Goal: Task Accomplishment & Management: Manage account settings

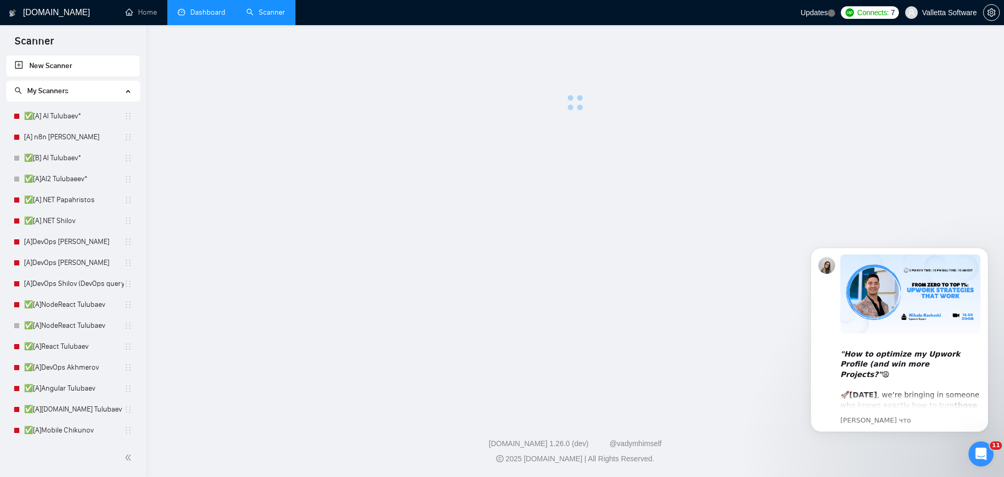
click at [213, 12] on link "Dashboard" at bounding box center [202, 12] width 48 height 9
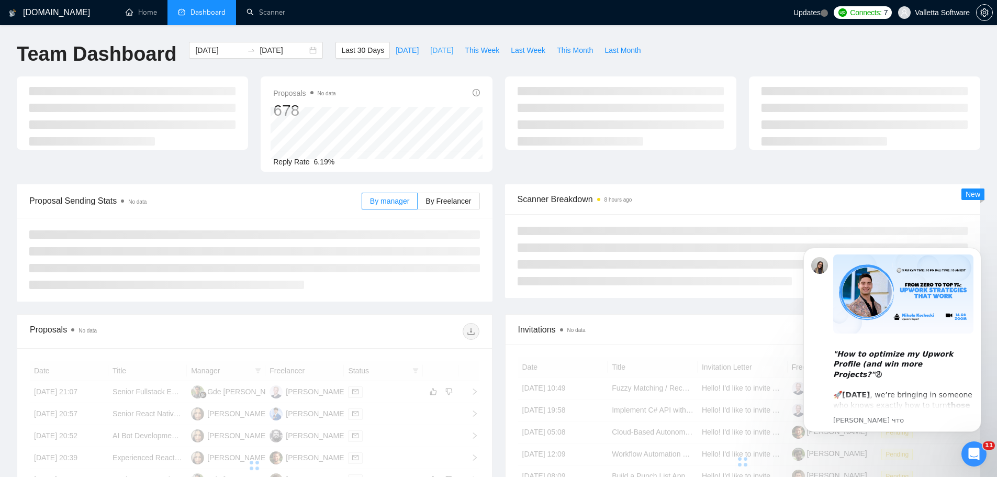
click at [430, 55] on span "[DATE]" at bounding box center [441, 50] width 23 height 12
type input "2025-08-12"
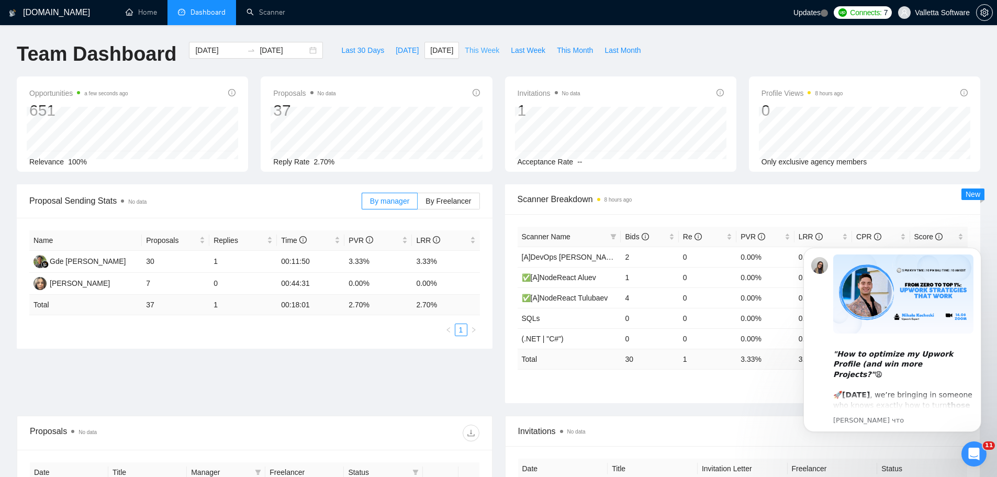
click at [471, 52] on span "This Week" at bounding box center [482, 50] width 35 height 12
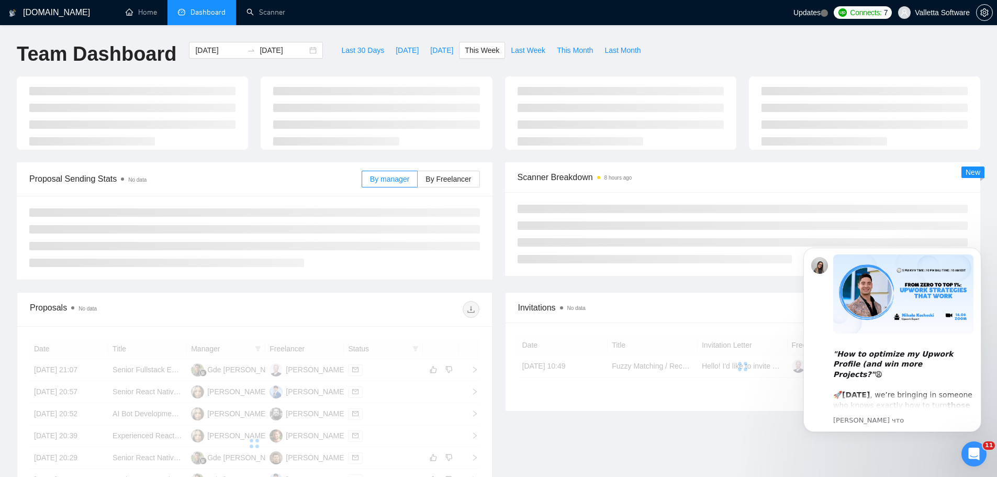
type input "2025-08-11"
type input "2025-08-17"
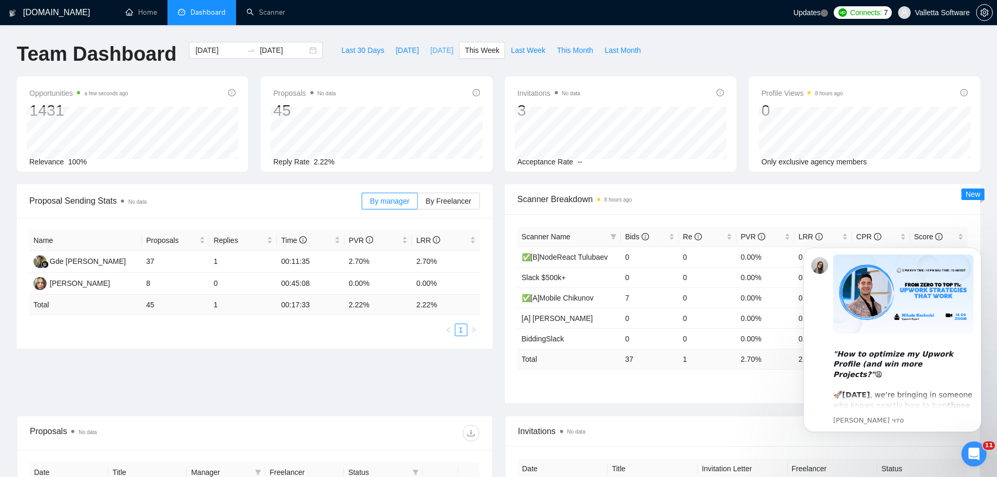
click at [444, 52] on span "[DATE]" at bounding box center [441, 50] width 23 height 12
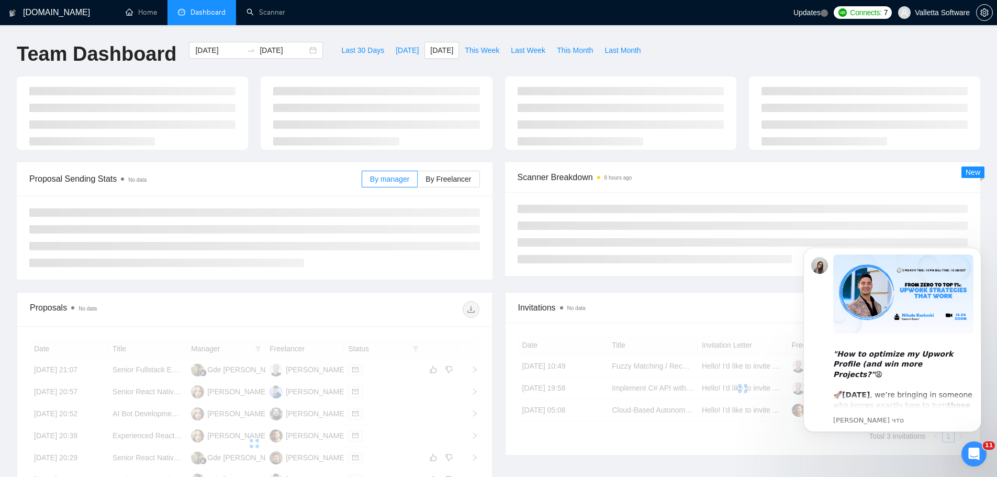
type input "2025-08-12"
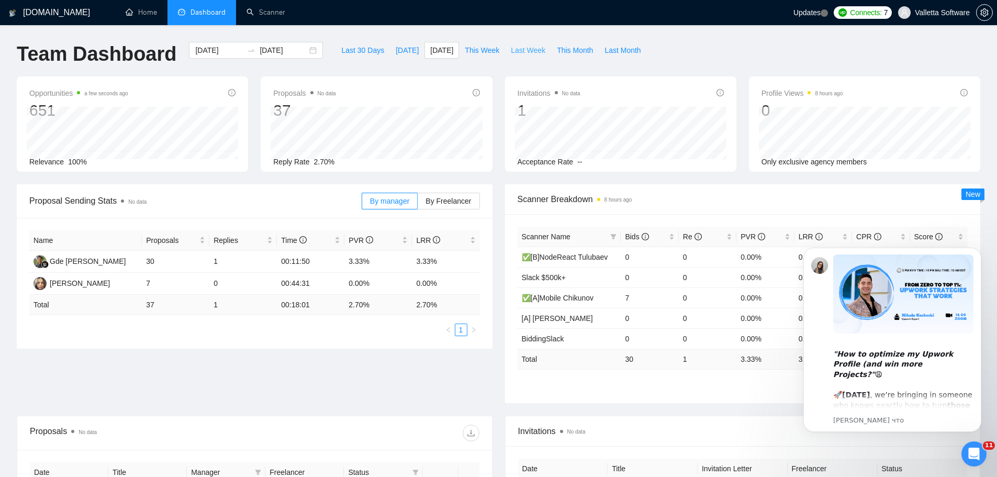
click at [525, 52] on span "Last Week" at bounding box center [528, 50] width 35 height 12
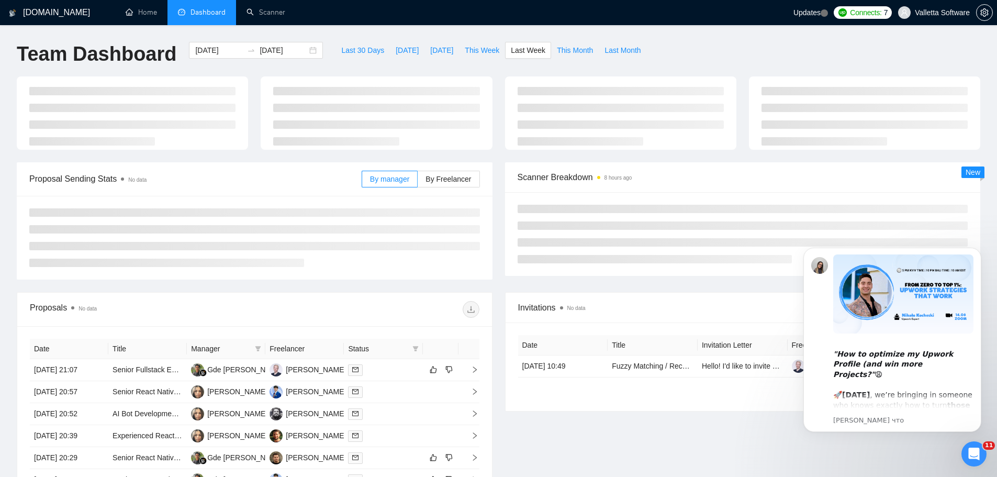
type input "2025-08-04"
type input "2025-08-10"
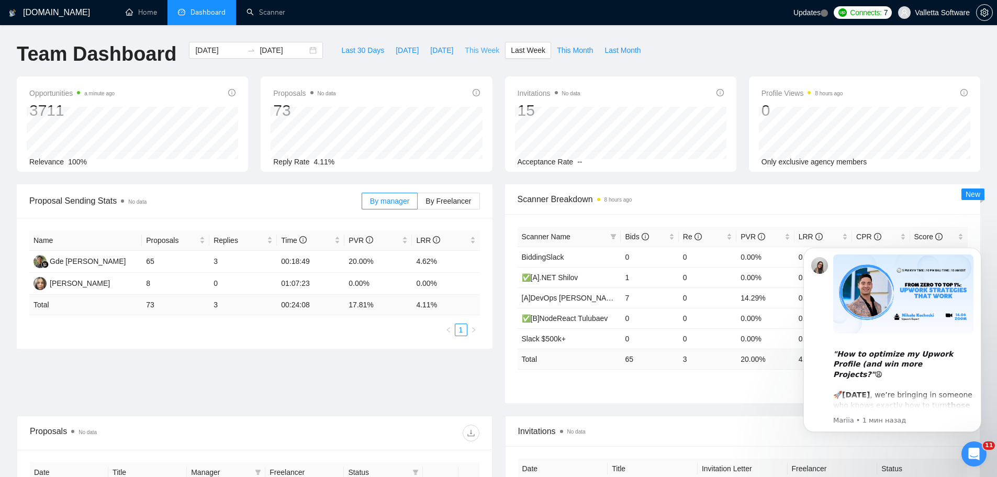
click at [473, 42] on button "This Week" at bounding box center [482, 50] width 46 height 17
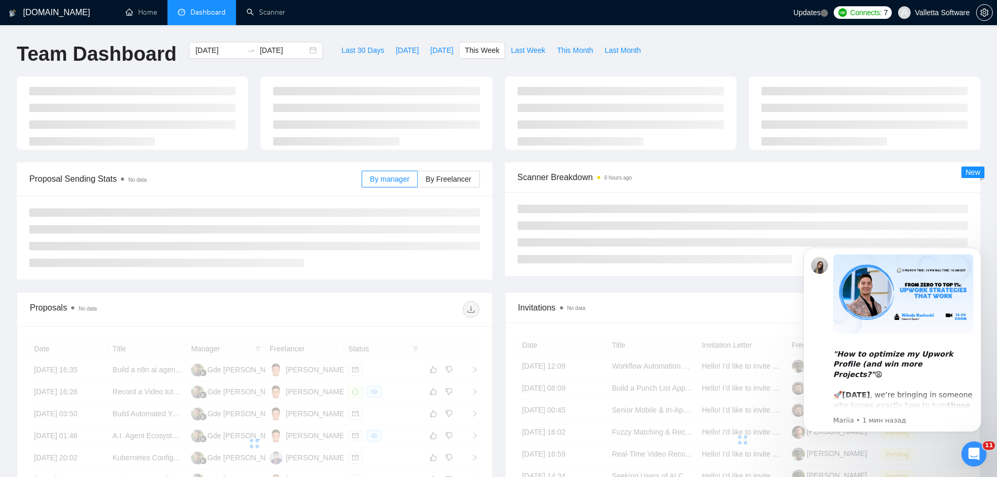
type input "2025-08-11"
type input "2025-08-17"
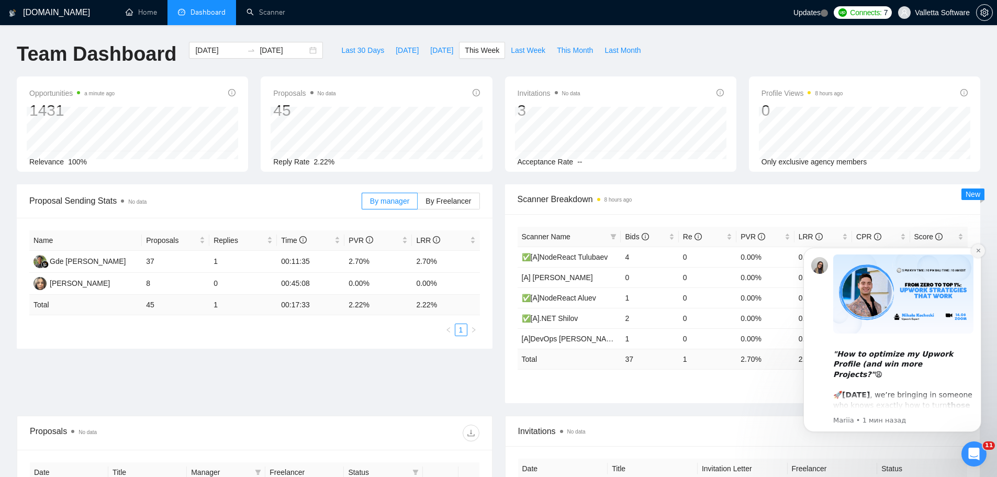
click at [980, 252] on icon "Dismiss notification" at bounding box center [978, 250] width 6 height 6
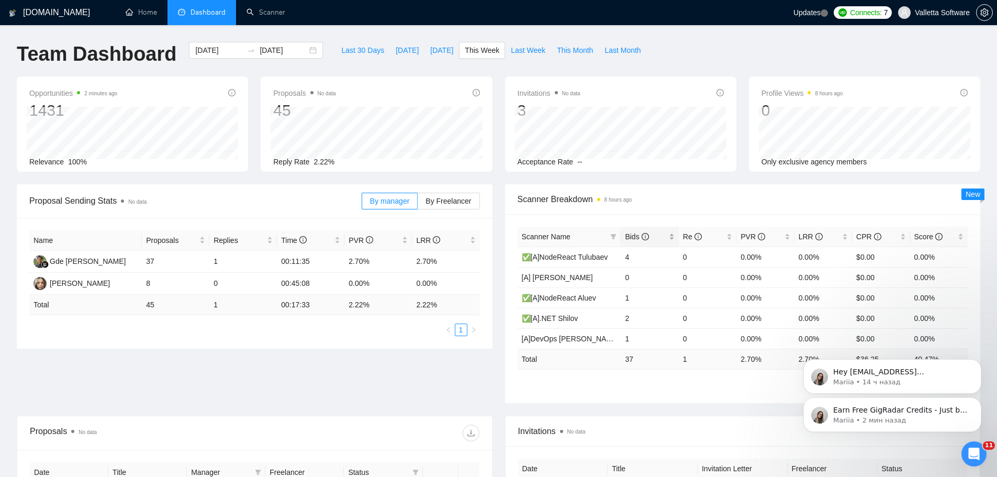
click at [649, 236] on span "Bids" at bounding box center [645, 237] width 41 height 12
click at [358, 55] on span "Last 30 Days" at bounding box center [362, 50] width 43 height 12
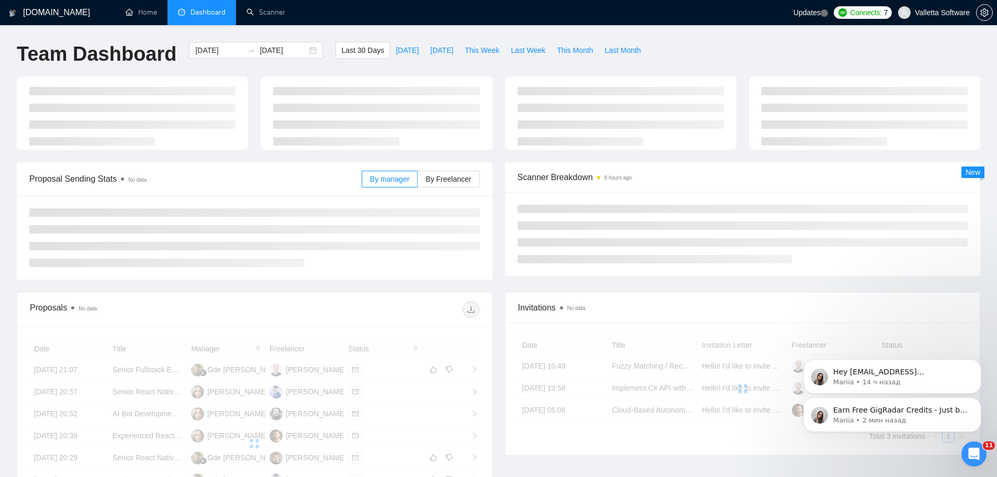
type input "[DATE]"
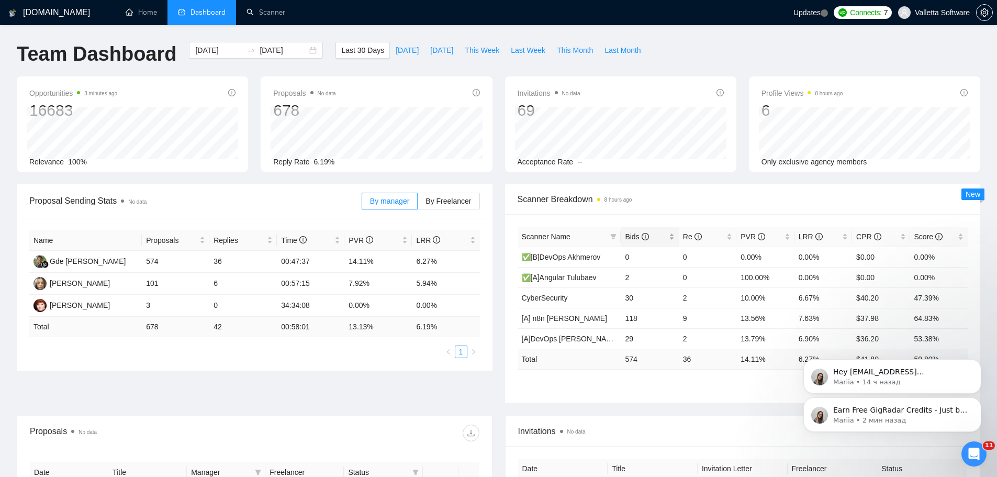
click at [650, 239] on span "Bids" at bounding box center [645, 237] width 41 height 12
click at [465, 50] on span "This Week" at bounding box center [482, 50] width 35 height 12
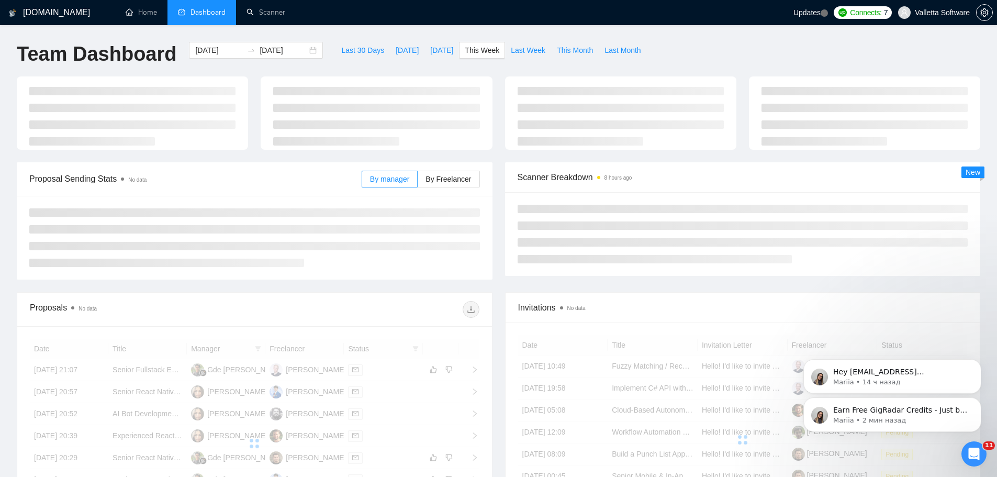
type input "2025-08-11"
type input "2025-08-17"
click at [511, 47] on span "Last Week" at bounding box center [528, 50] width 35 height 12
type input "2025-08-04"
type input "2025-08-10"
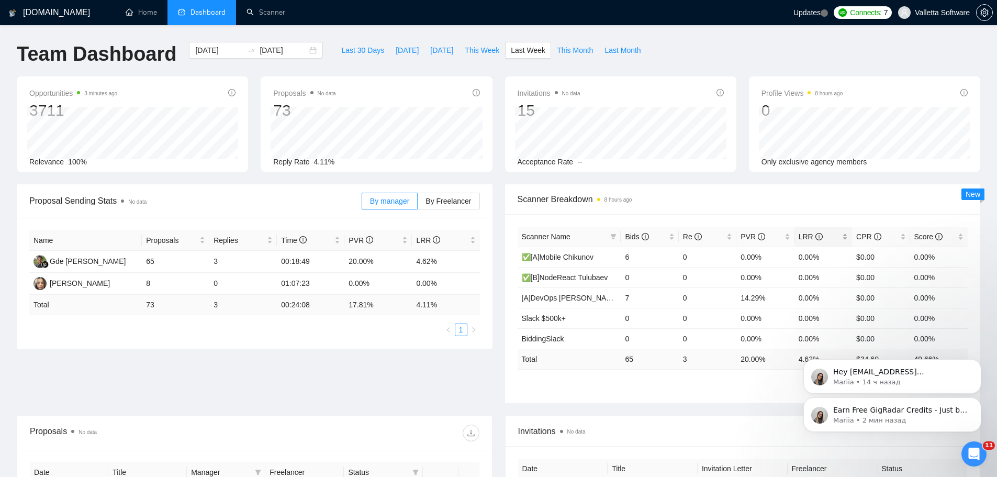
click at [806, 239] on span "LRR" at bounding box center [810, 236] width 24 height 8
click at [744, 235] on span "PVR" at bounding box center [752, 236] width 25 height 8
click at [205, 466] on span "Manager" at bounding box center [221, 472] width 60 height 12
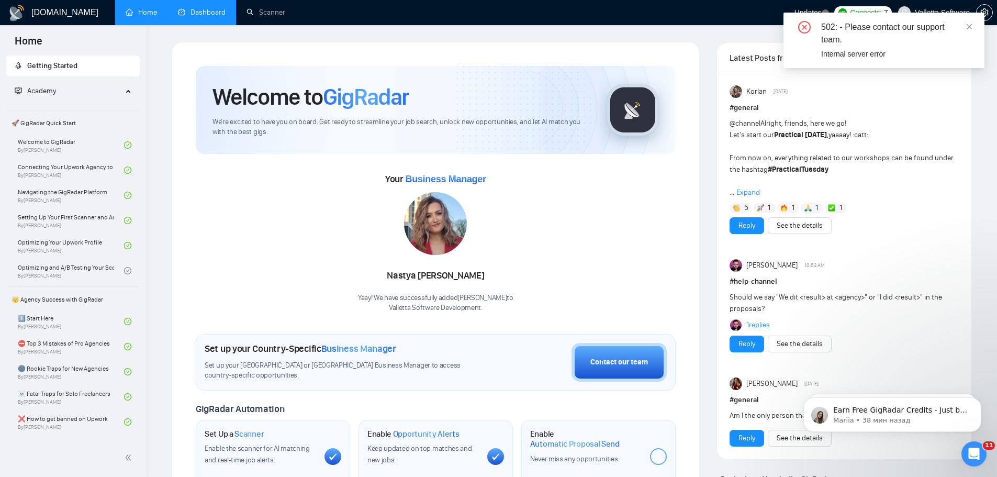
click at [210, 8] on link "Dashboard" at bounding box center [202, 12] width 48 height 9
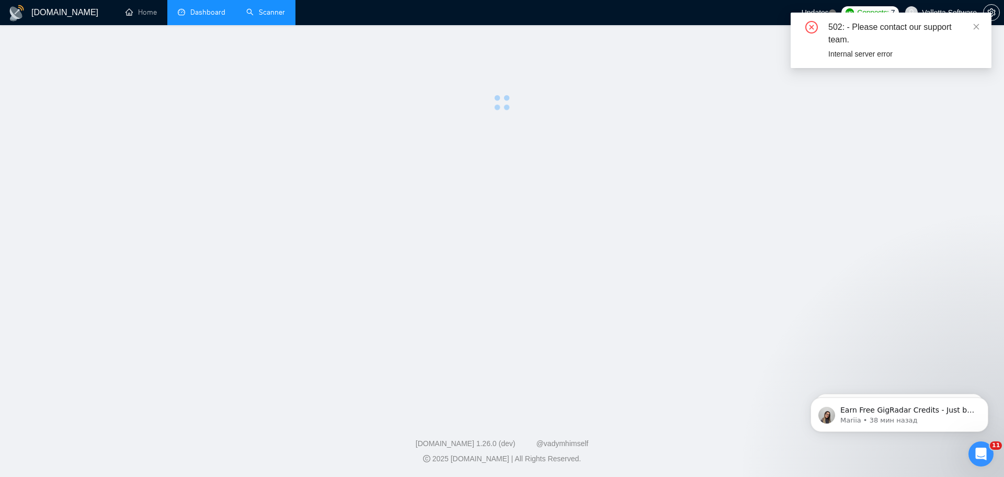
click at [285, 14] on link "Scanner" at bounding box center [265, 12] width 39 height 9
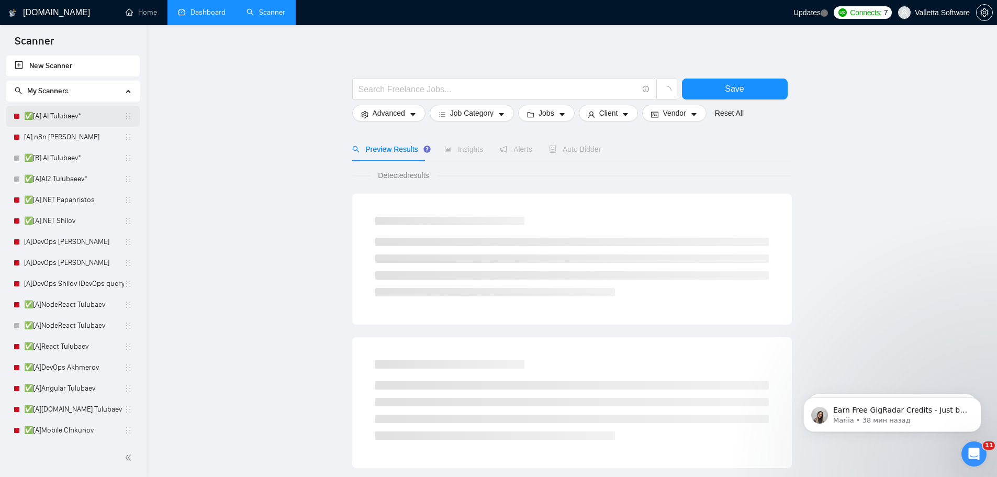
click at [69, 109] on link "✅[A] AI Tulubaev*" at bounding box center [74, 116] width 100 height 21
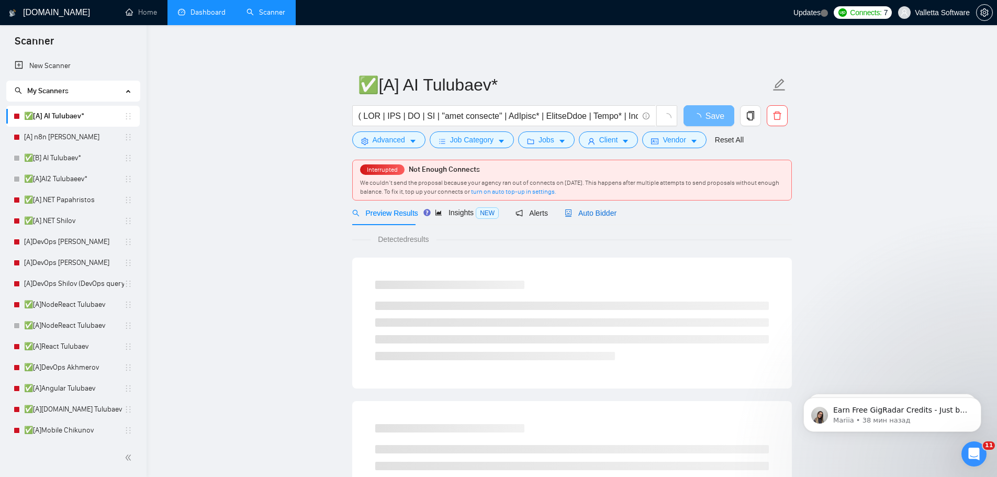
click at [592, 210] on span "Auto Bidder" at bounding box center [590, 213] width 52 height 8
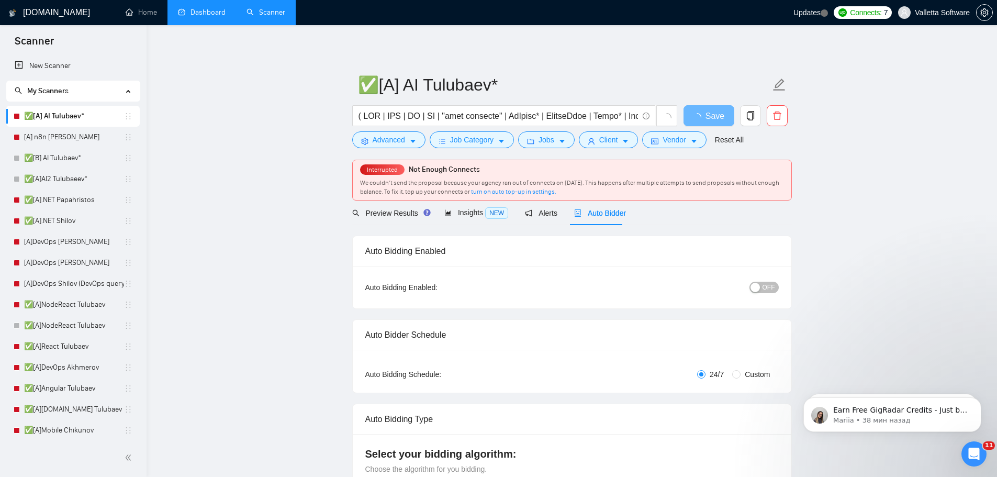
click at [772, 285] on span "OFF" at bounding box center [768, 287] width 13 height 12
click at [702, 110] on span "Save" at bounding box center [708, 115] width 19 height 13
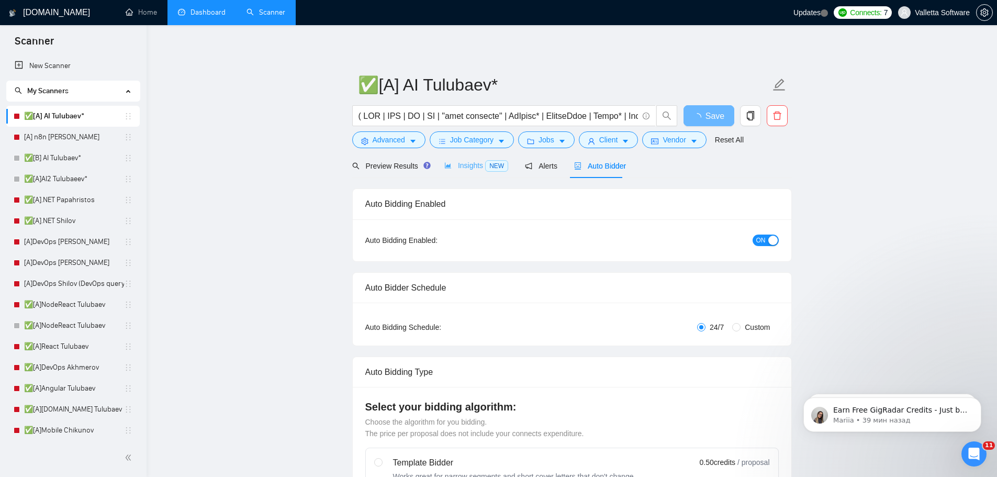
click at [452, 156] on div "Insights NEW" at bounding box center [476, 165] width 64 height 25
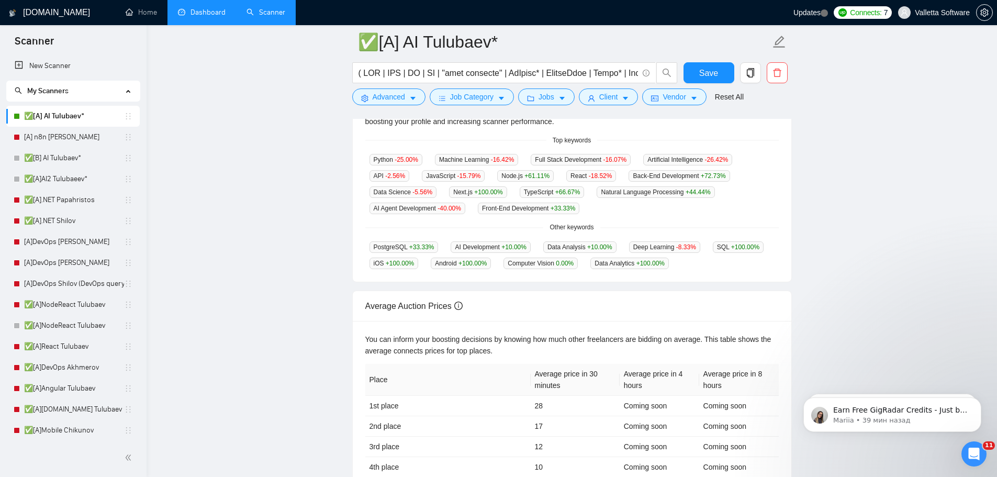
scroll to position [209, 0]
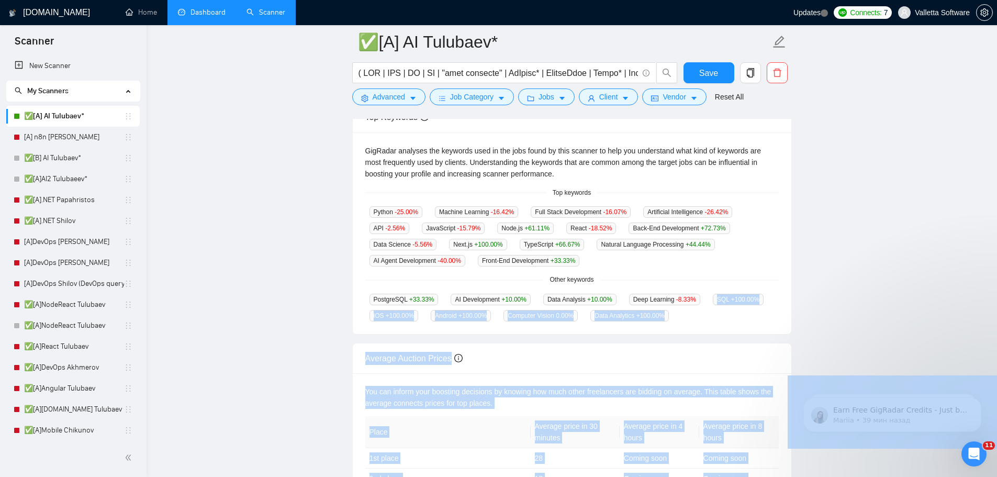
drag, startPoint x: 548, startPoint y: 189, endPoint x: 680, endPoint y: 300, distance: 172.2
click at [680, 267] on body "Scanner New Scanner My Scanners ✅[A] AI Tulubaev* [A] n8n Chizhevskii ✅[B] AI T…" at bounding box center [498, 29] width 997 height 477
click at [682, 311] on div "PostgreSQL +33.33 % AI Development +10.00 % Data Analysis +10.00 % Deep Learnin…" at bounding box center [571, 307] width 413 height 28
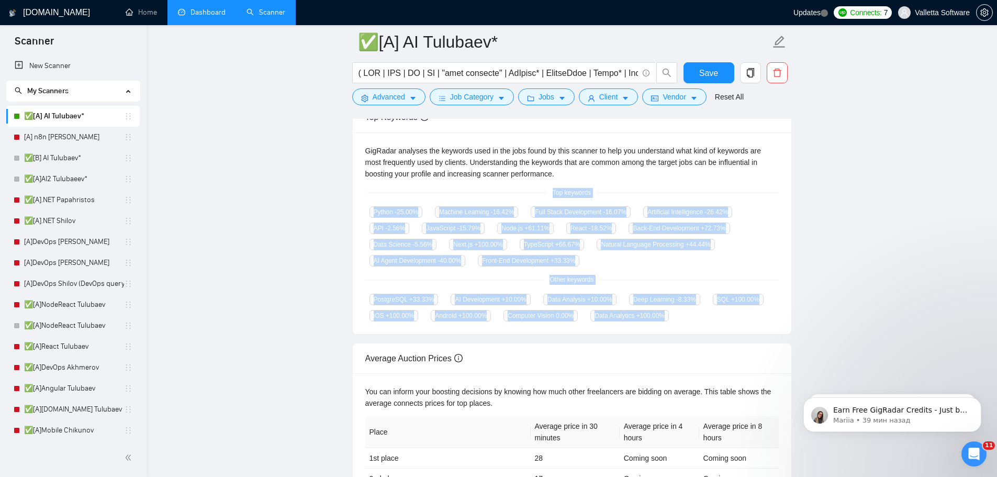
copy div "Top keywords Python -25.00 % Machine Learning -16.42 % Full Stack Development -…"
drag, startPoint x: 638, startPoint y: 294, endPoint x: 544, endPoint y: 195, distance: 136.9
click at [544, 195] on div "GigRadar analyses the keywords used in the jobs found by this scanner to help y…" at bounding box center [572, 233] width 438 height 202
click at [62, 143] on link "[A] n8n [PERSON_NAME]" at bounding box center [74, 137] width 100 height 21
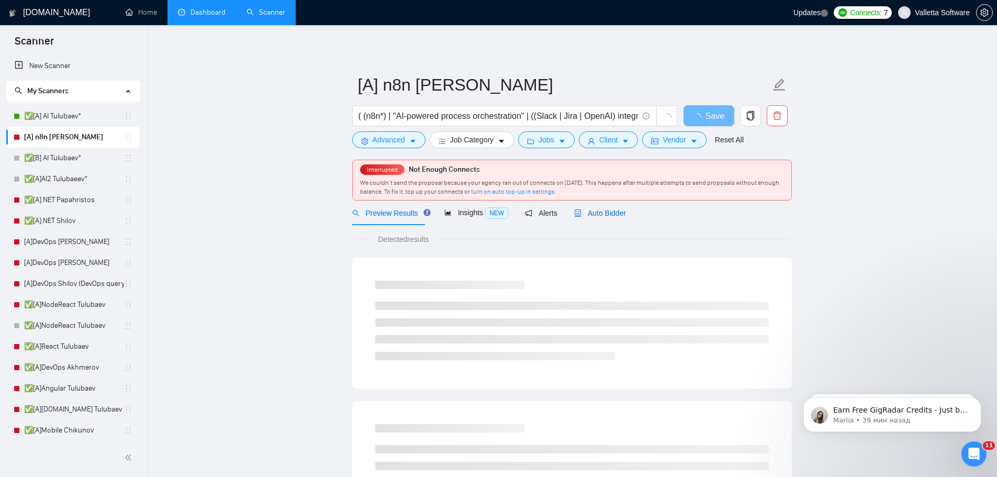
click at [602, 213] on span "Auto Bidder" at bounding box center [600, 213] width 52 height 8
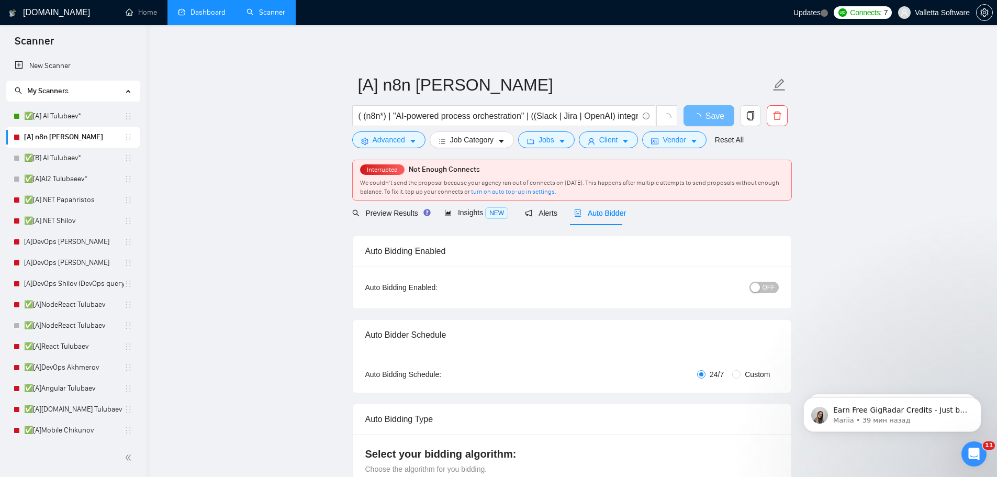
click at [752, 284] on div "button" at bounding box center [754, 286] width 9 height 9
click at [718, 117] on span "Save" at bounding box center [708, 115] width 19 height 13
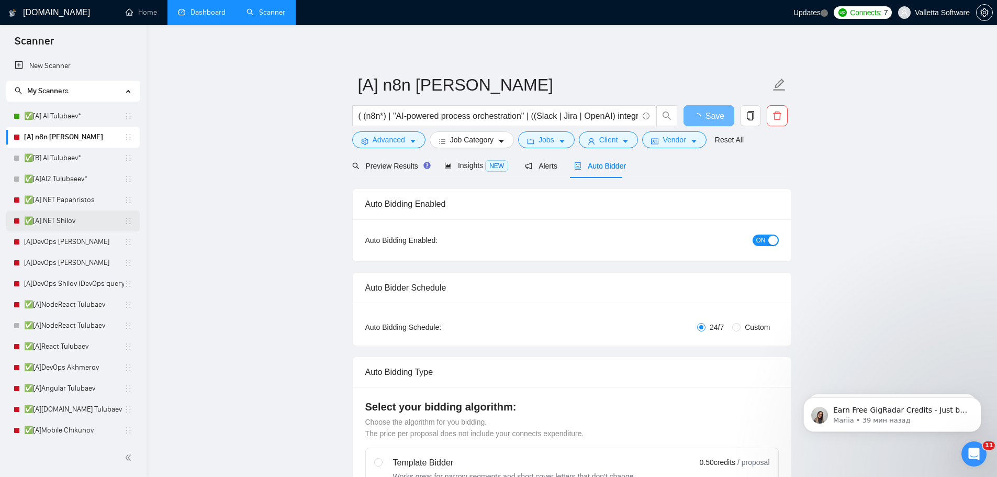
click at [66, 220] on link "✅[A].NET Shilov" at bounding box center [74, 220] width 100 height 21
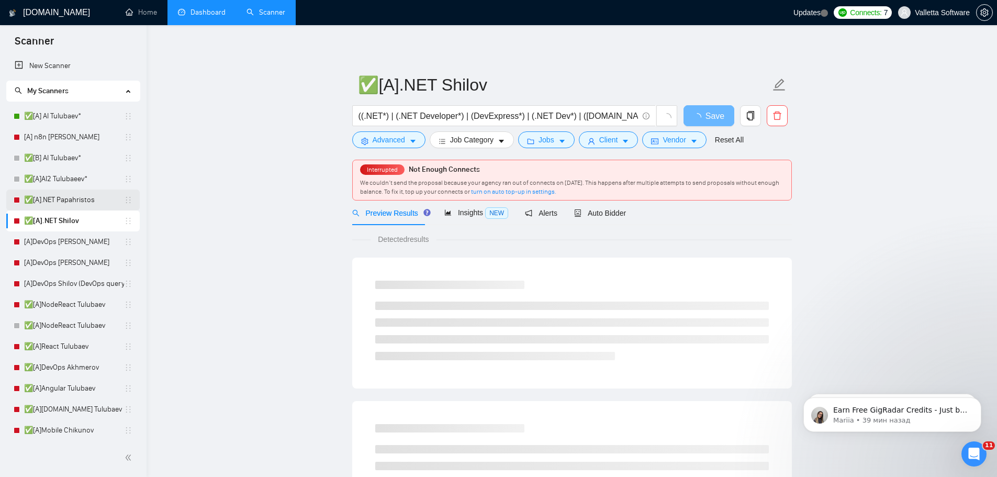
click at [56, 197] on link "✅[A].NET Papahristos" at bounding box center [74, 199] width 100 height 21
click at [607, 210] on span "Auto Bidder" at bounding box center [600, 213] width 52 height 8
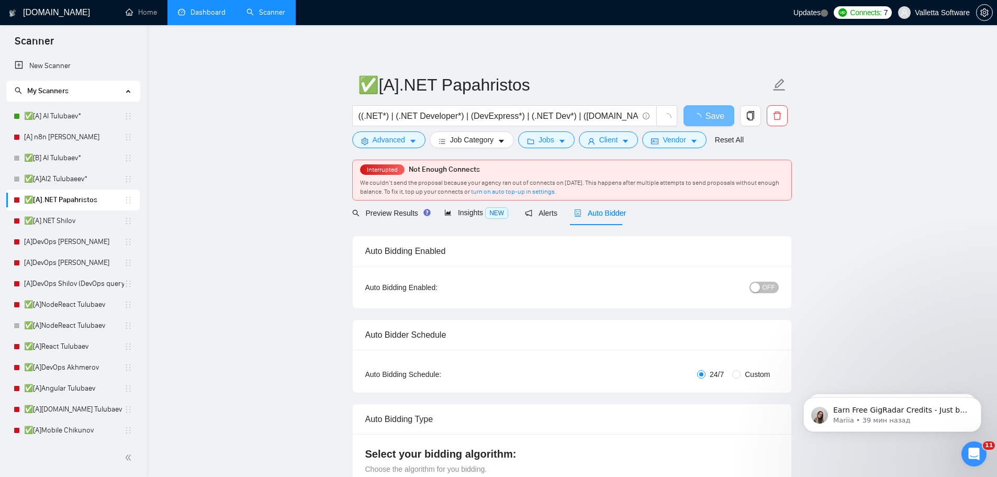
click at [766, 290] on span "OFF" at bounding box center [768, 287] width 13 height 12
click at [767, 284] on span "OFF" at bounding box center [768, 287] width 13 height 12
click at [706, 116] on span "Save" at bounding box center [708, 115] width 19 height 13
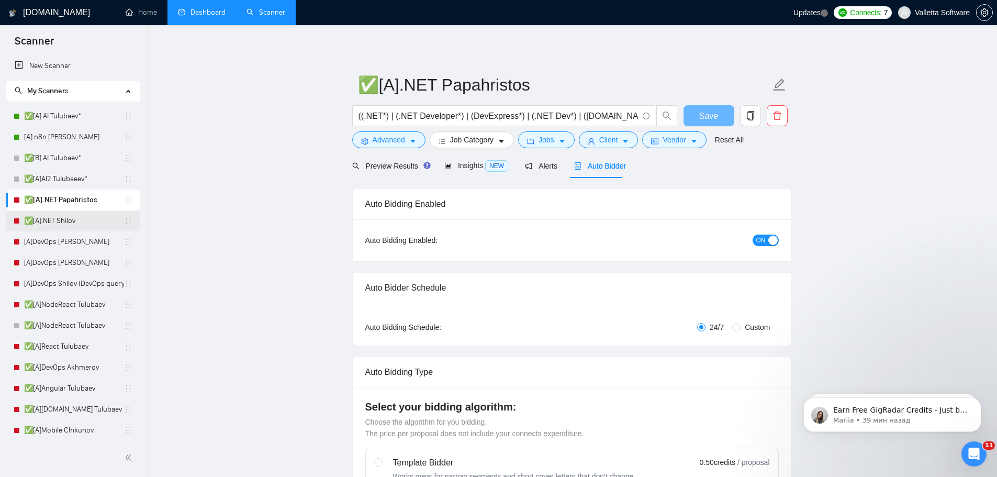
click at [49, 218] on link "✅[A].NET Shilov" at bounding box center [74, 220] width 100 height 21
click at [86, 225] on link "✅[A].NET Shilov" at bounding box center [74, 220] width 100 height 21
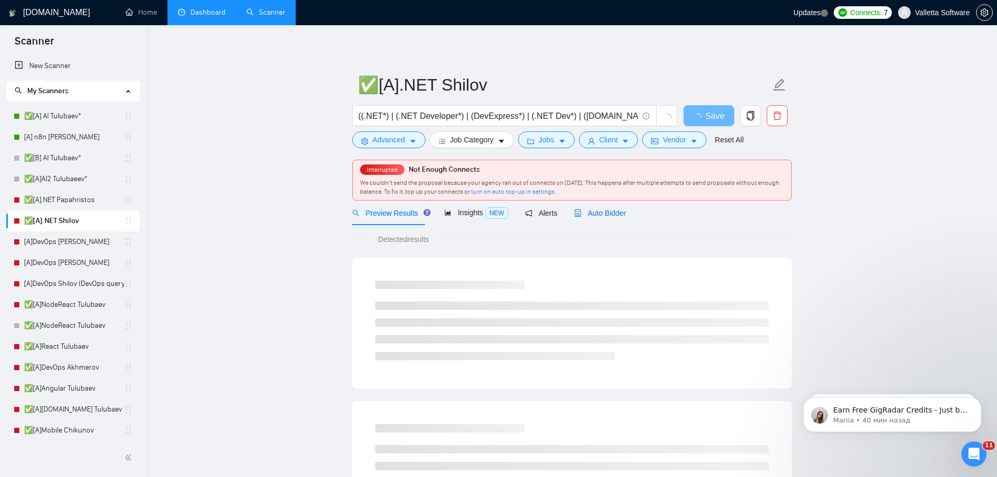
click at [599, 209] on span "Auto Bidder" at bounding box center [600, 213] width 52 height 8
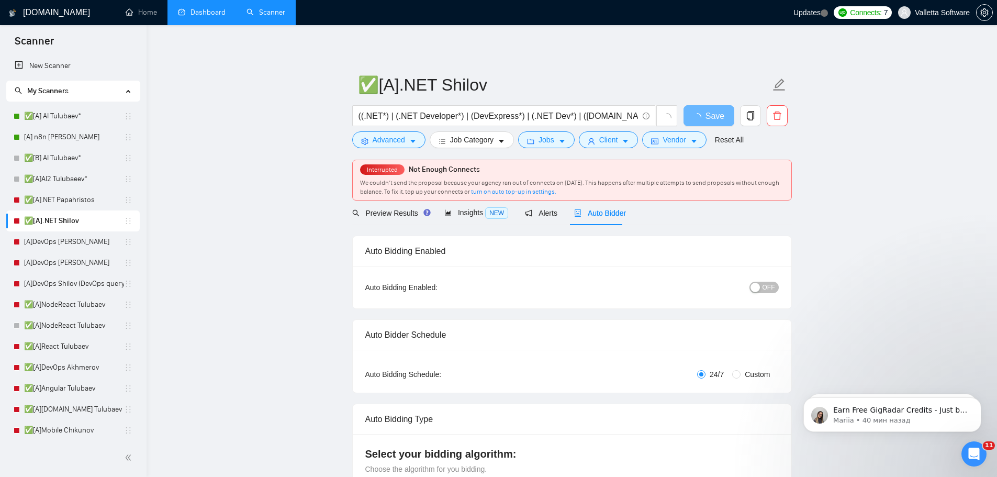
click at [764, 286] on span "OFF" at bounding box center [768, 287] width 13 height 12
click at [707, 112] on span "Save" at bounding box center [708, 115] width 19 height 13
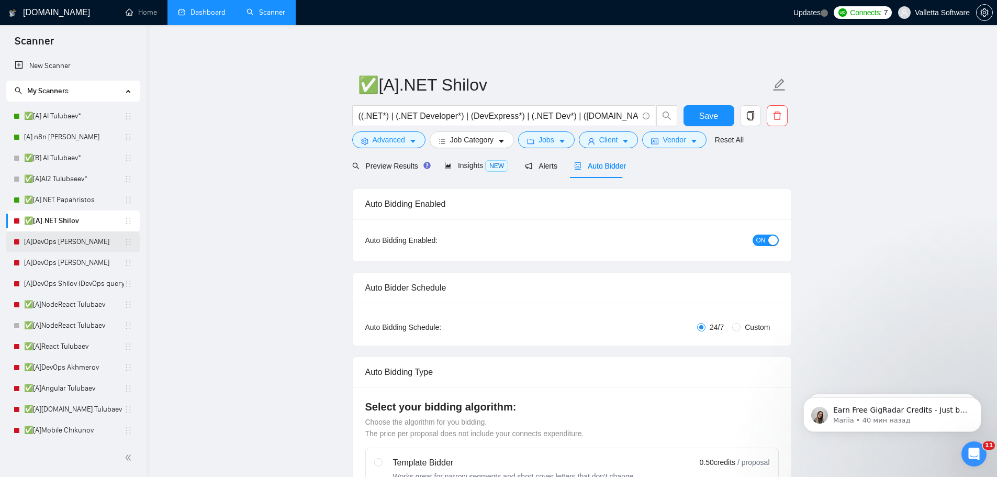
click at [44, 240] on link "[A]DevOps [PERSON_NAME]" at bounding box center [74, 241] width 100 height 21
click at [49, 242] on link "[A]DevOps [PERSON_NAME]" at bounding box center [74, 241] width 100 height 21
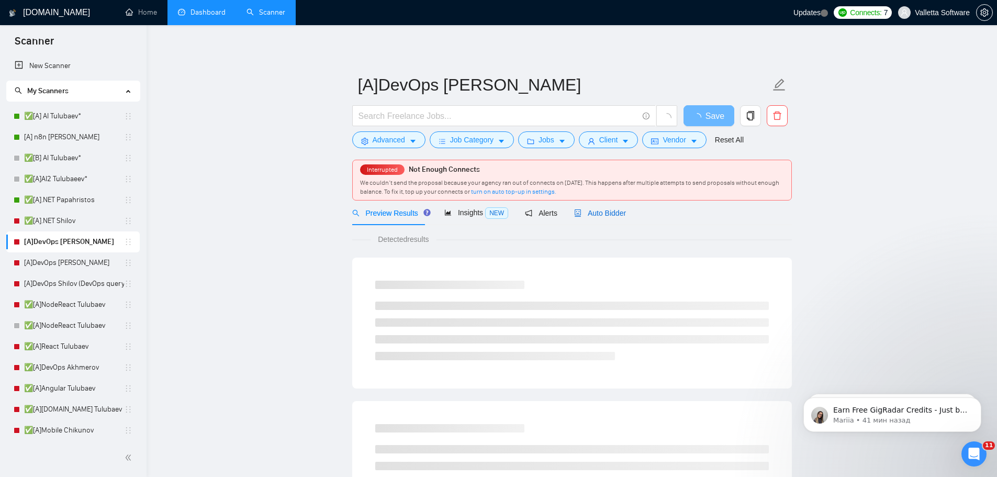
click at [598, 209] on span "Auto Bidder" at bounding box center [600, 213] width 52 height 8
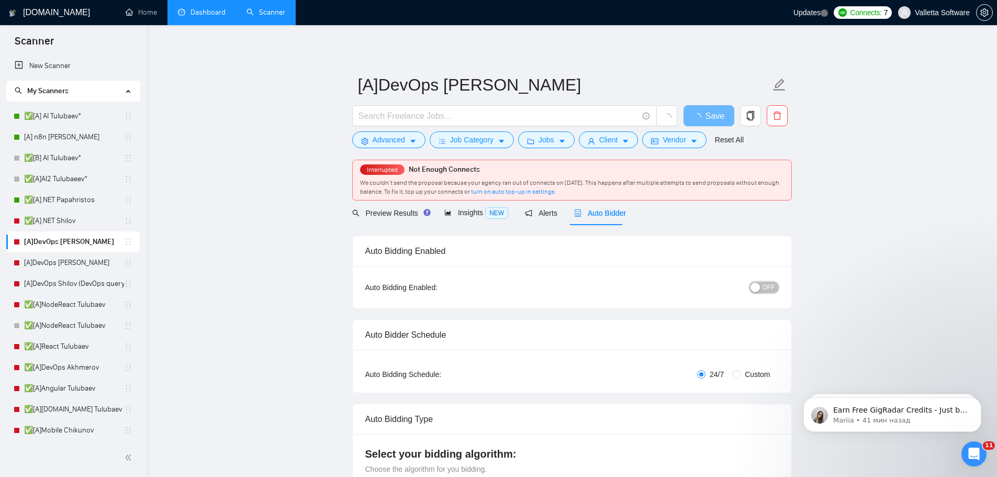
click at [757, 282] on div "button" at bounding box center [754, 286] width 9 height 9
click at [705, 115] on span "Save" at bounding box center [708, 115] width 19 height 13
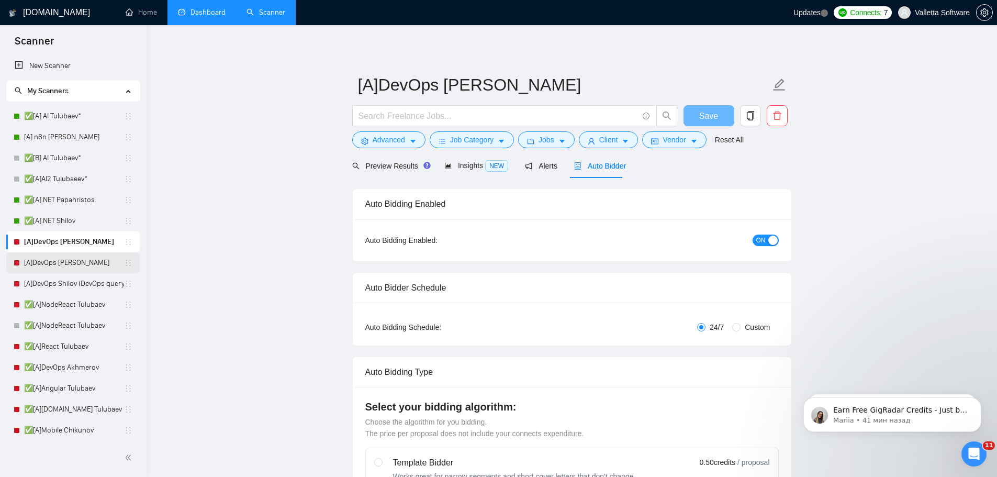
click at [32, 266] on link "[A]DevOps [PERSON_NAME]" at bounding box center [74, 262] width 100 height 21
click at [79, 262] on link "[A]DevOps [PERSON_NAME]" at bounding box center [74, 262] width 100 height 21
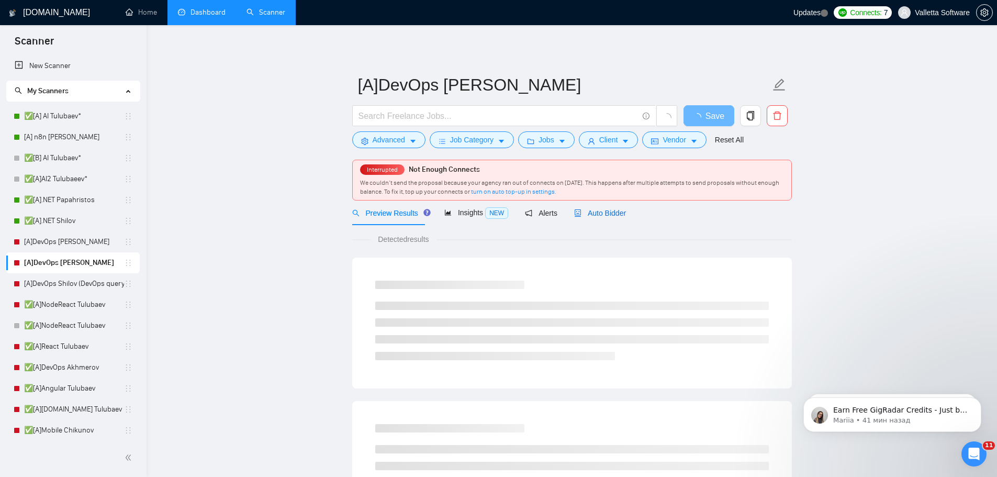
click at [585, 209] on span "Auto Bidder" at bounding box center [600, 213] width 52 height 8
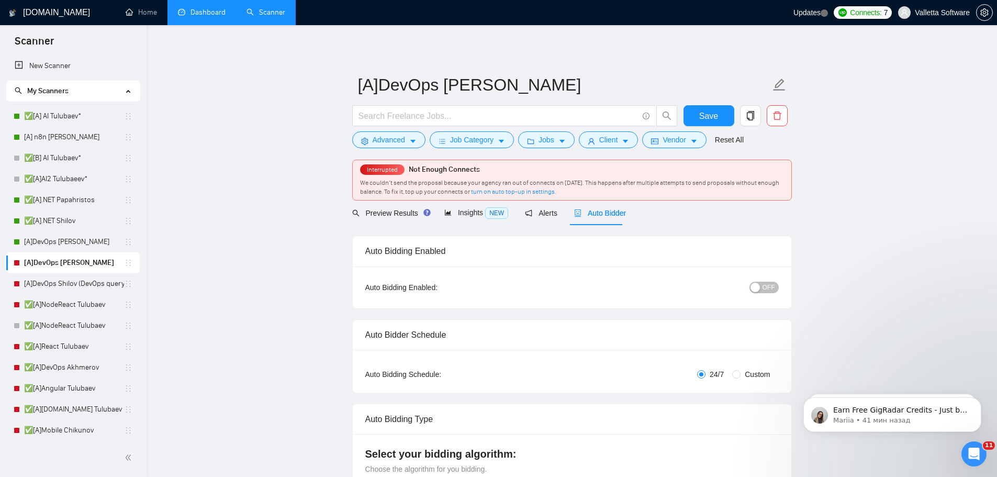
click at [764, 283] on span "OFF" at bounding box center [768, 287] width 13 height 12
click at [713, 116] on span "Save" at bounding box center [708, 115] width 19 height 13
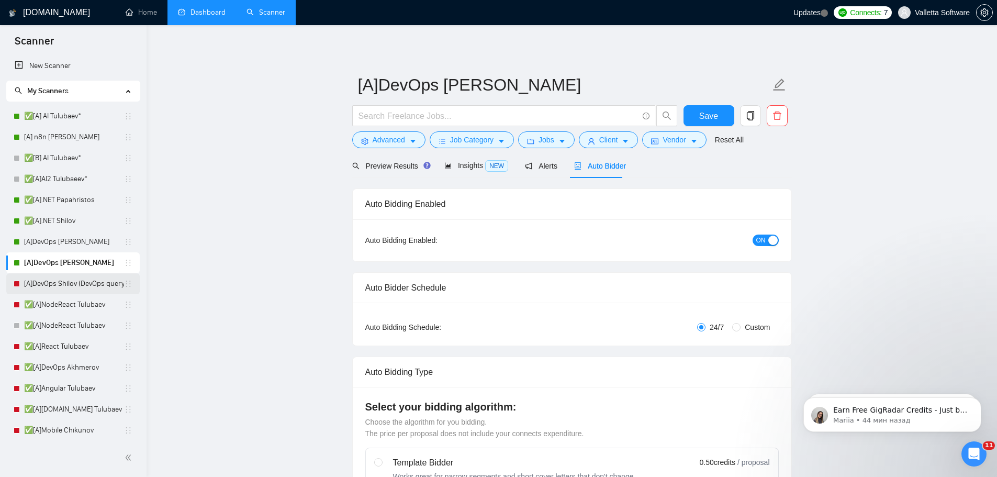
click at [75, 274] on link "[A]DevOps Shilov (DevOps query)" at bounding box center [74, 283] width 100 height 21
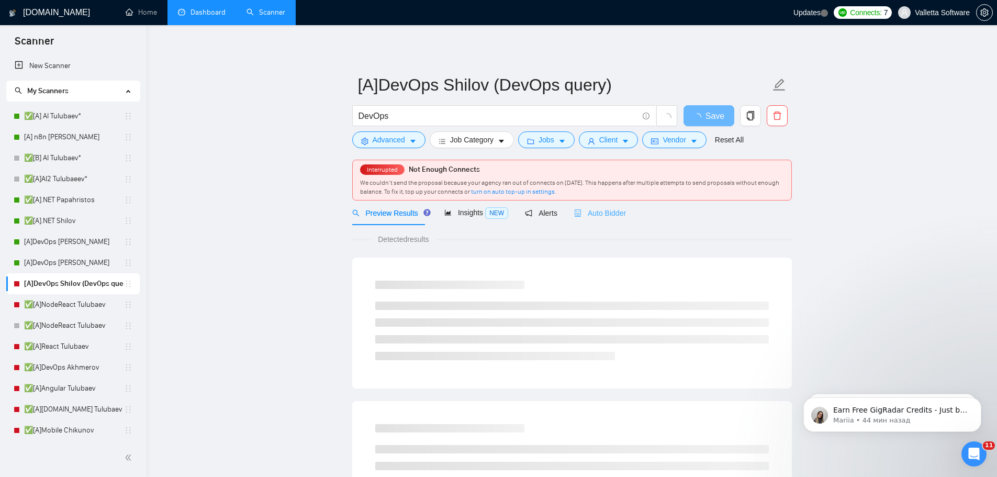
click at [591, 223] on div "Auto Bidder" at bounding box center [600, 212] width 52 height 25
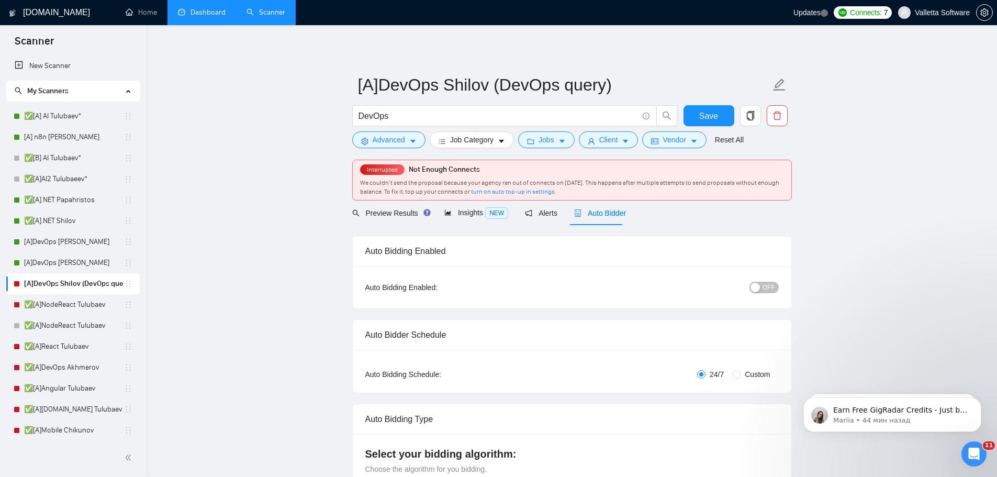
click at [762, 285] on button "OFF" at bounding box center [763, 287] width 29 height 12
click at [703, 116] on span "Save" at bounding box center [708, 115] width 19 height 13
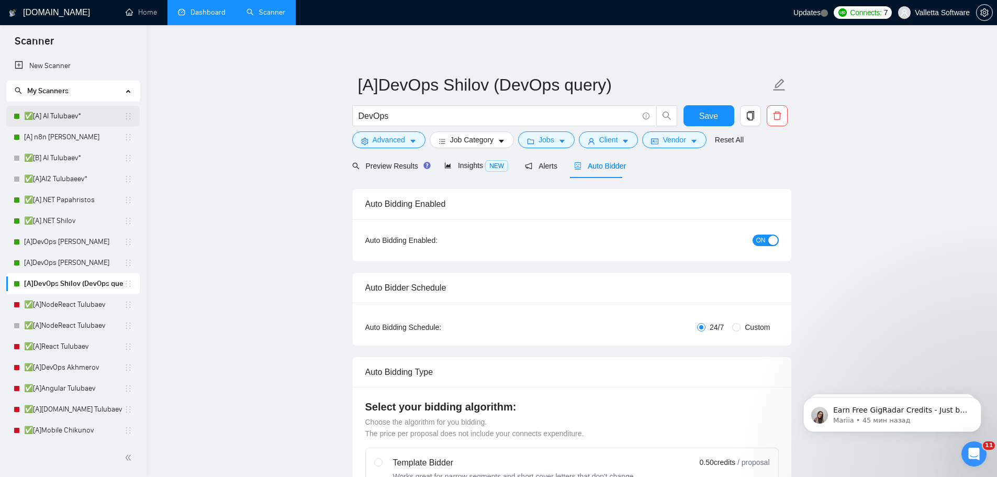
click at [71, 112] on link "✅[A] AI Tulubaev*" at bounding box center [74, 116] width 100 height 21
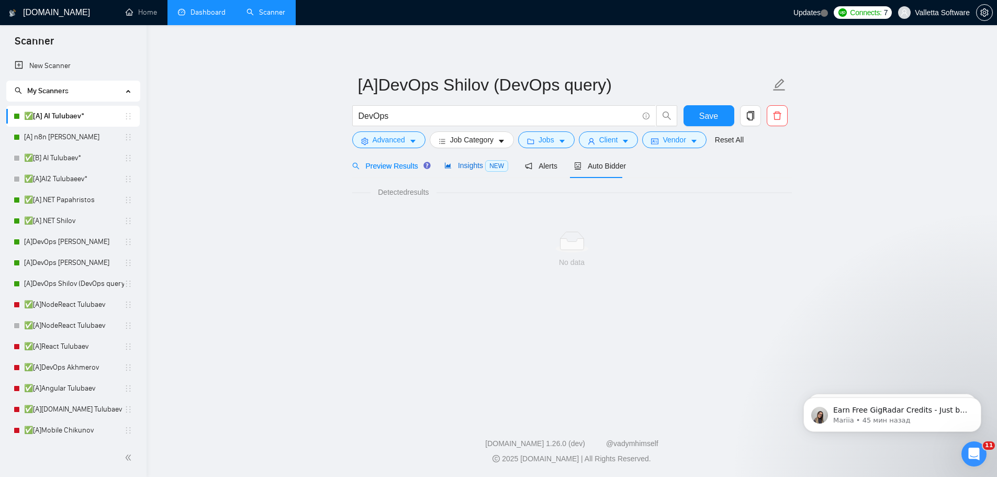
click at [467, 166] on span "Insights NEW" at bounding box center [476, 165] width 64 height 8
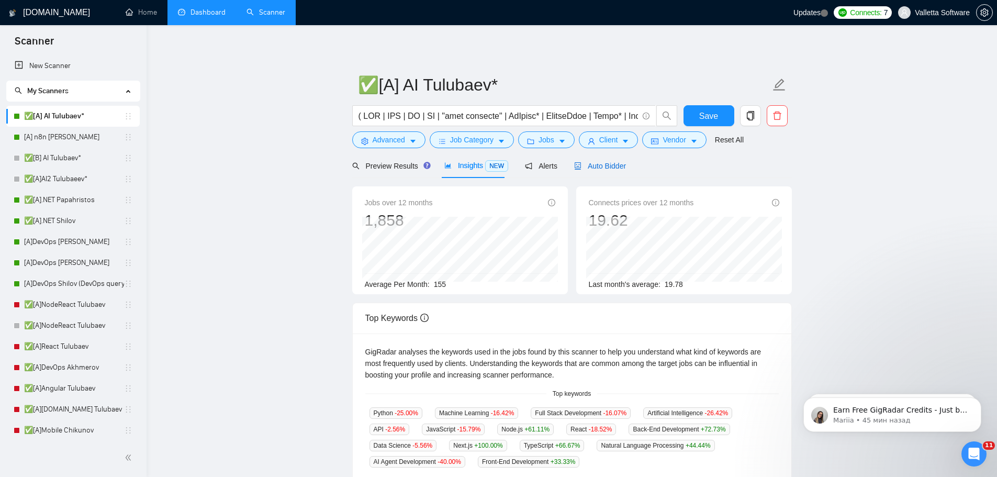
click at [584, 164] on span "Auto Bidder" at bounding box center [600, 166] width 52 height 8
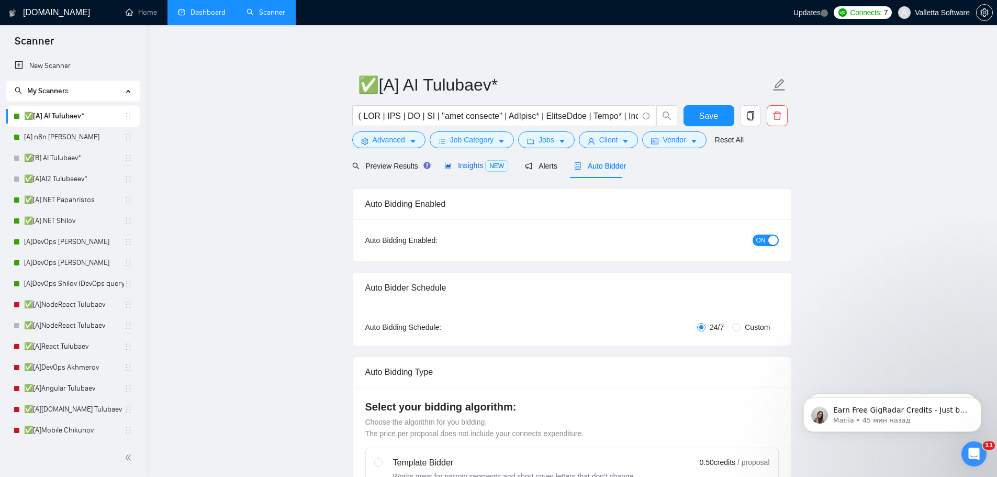
click at [462, 161] on span "Insights NEW" at bounding box center [476, 165] width 64 height 8
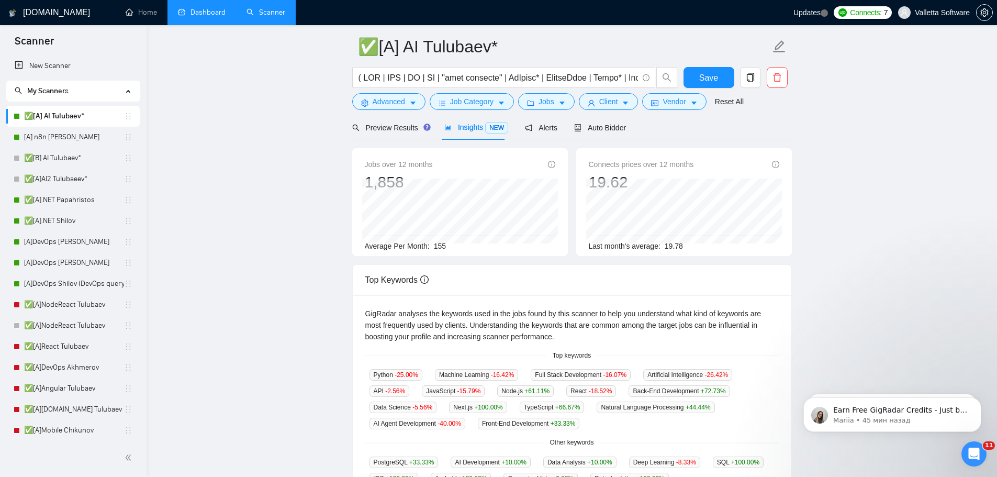
scroll to position [157, 0]
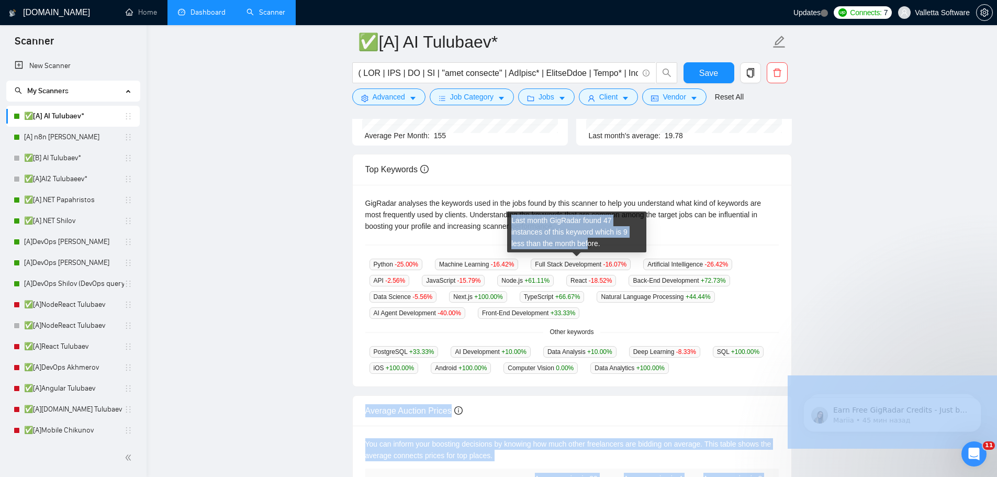
drag, startPoint x: 547, startPoint y: 246, endPoint x: 662, endPoint y: 366, distance: 165.4
click at [662, 320] on body "Scanner New Scanner My Scanners ✅[A] AI Tulubaev* [A] n8n Chizhevskii ✅[B] AI T…" at bounding box center [498, 81] width 997 height 477
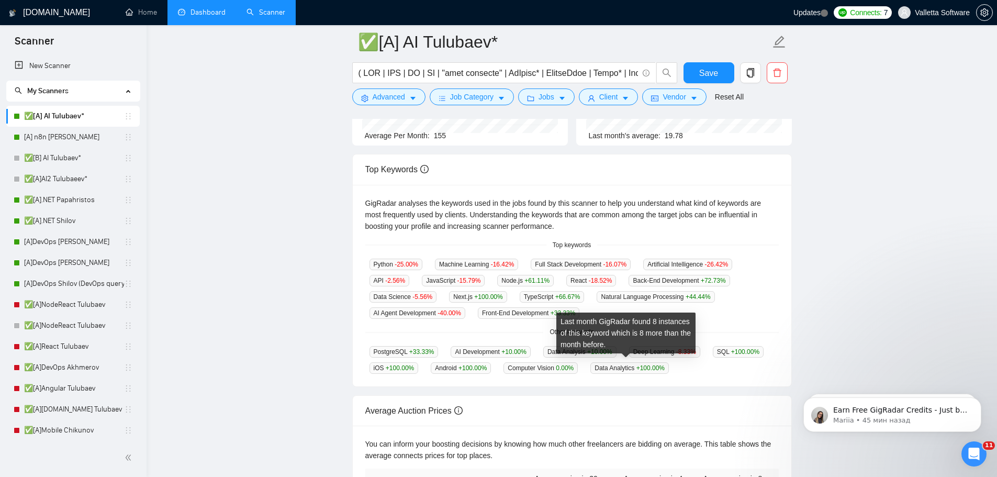
click at [660, 357] on div "PostgreSQL +33.33 % AI Development +10.00 % Data Analysis +10.00 % Deep Learnin…" at bounding box center [571, 359] width 413 height 28
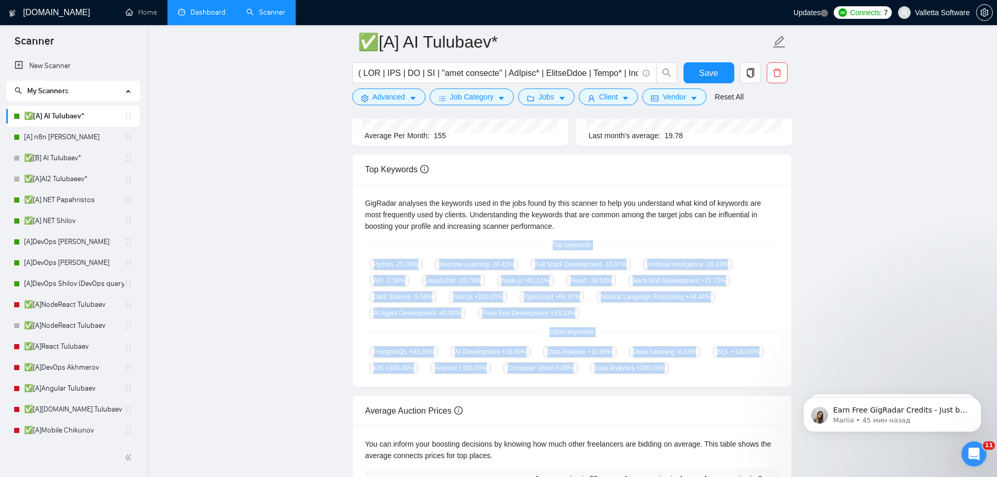
copy div "Top keywords Python -25.00 % Machine Learning -16.42 % Full Stack Development -…"
drag, startPoint x: 656, startPoint y: 366, endPoint x: 547, endPoint y: 247, distance: 161.1
click at [547, 247] on div "GigRadar analyses the keywords used in the jobs found by this scanner to help y…" at bounding box center [572, 286] width 438 height 202
click at [58, 299] on link "✅[A]NodeReact Tulubaev" at bounding box center [74, 304] width 100 height 21
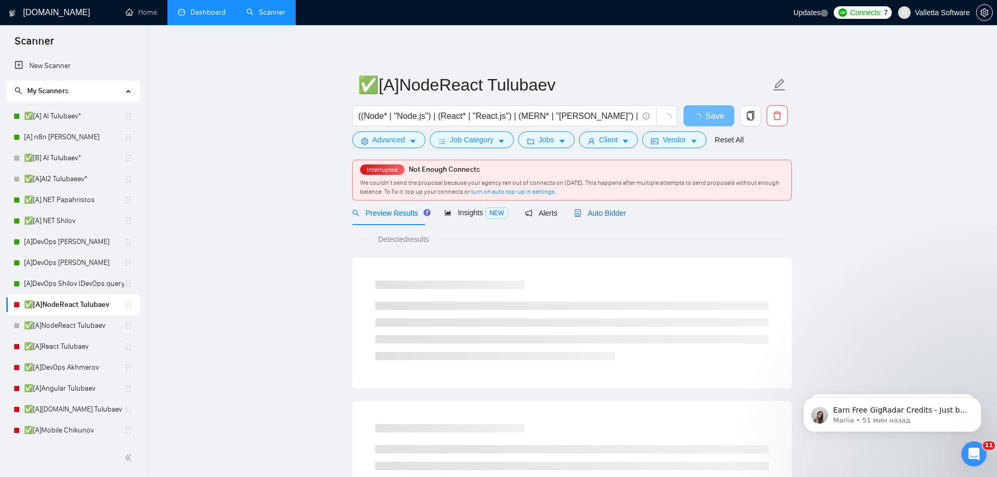
click at [595, 209] on span "Auto Bidder" at bounding box center [600, 213] width 52 height 8
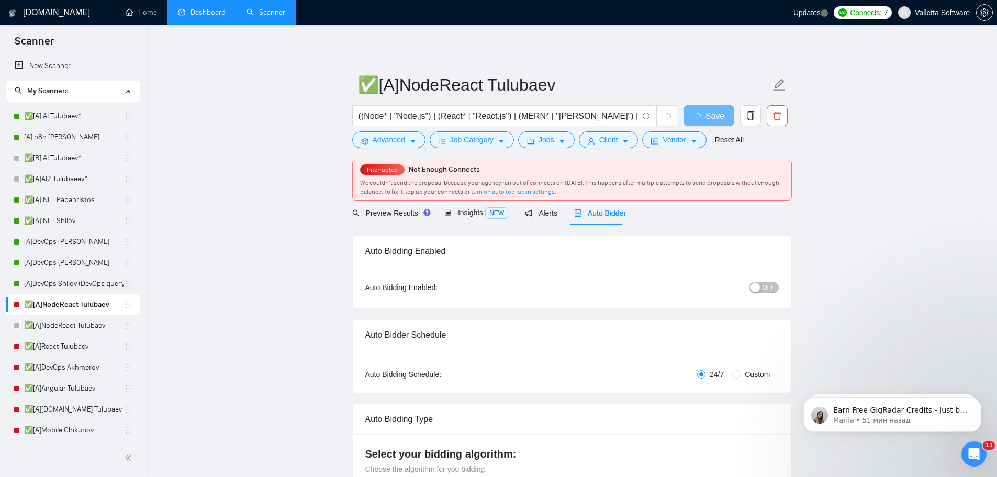
click at [755, 287] on div "button" at bounding box center [754, 286] width 9 height 9
click at [709, 108] on button "Save" at bounding box center [708, 115] width 51 height 21
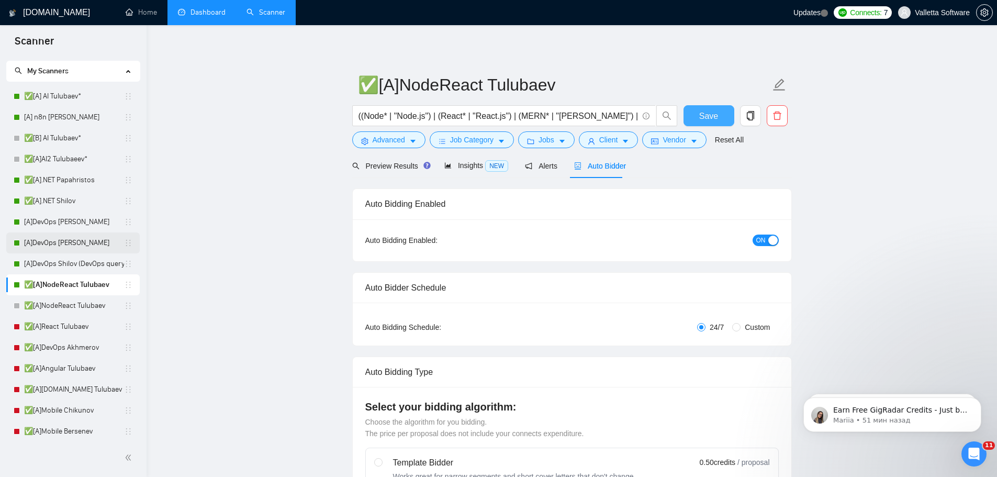
scroll to position [52, 0]
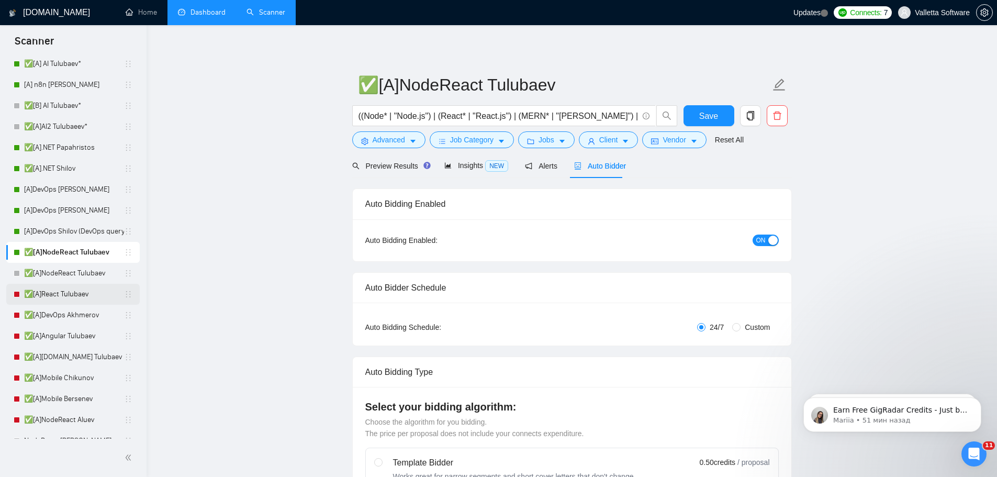
click at [67, 295] on link "✅[A]React Tulubaev" at bounding box center [74, 294] width 100 height 21
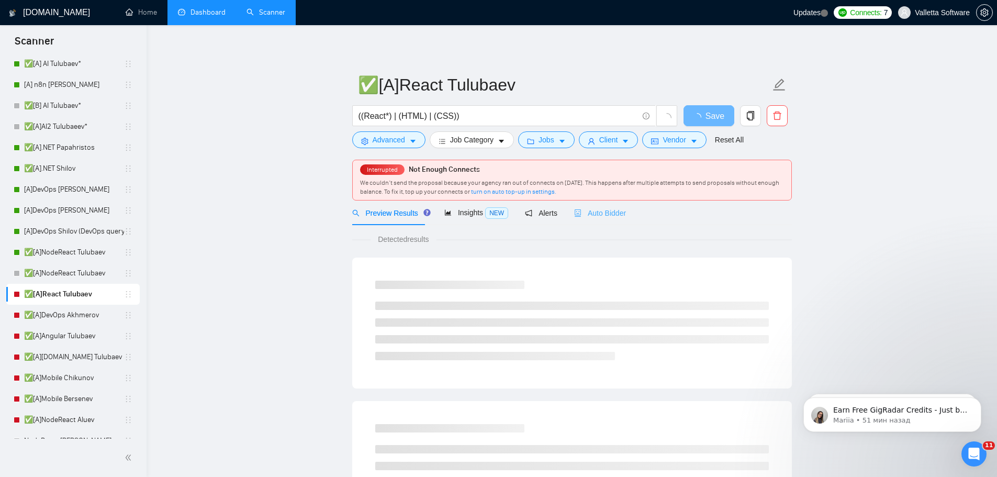
click at [581, 203] on div "Auto Bidder" at bounding box center [600, 212] width 52 height 25
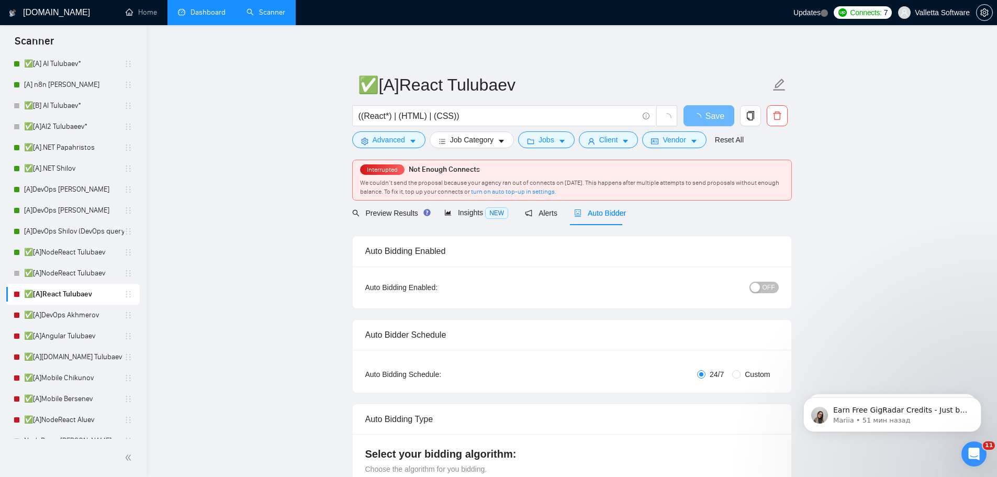
click at [755, 282] on div "button" at bounding box center [754, 286] width 9 height 9
click at [702, 114] on span "Save" at bounding box center [708, 115] width 19 height 13
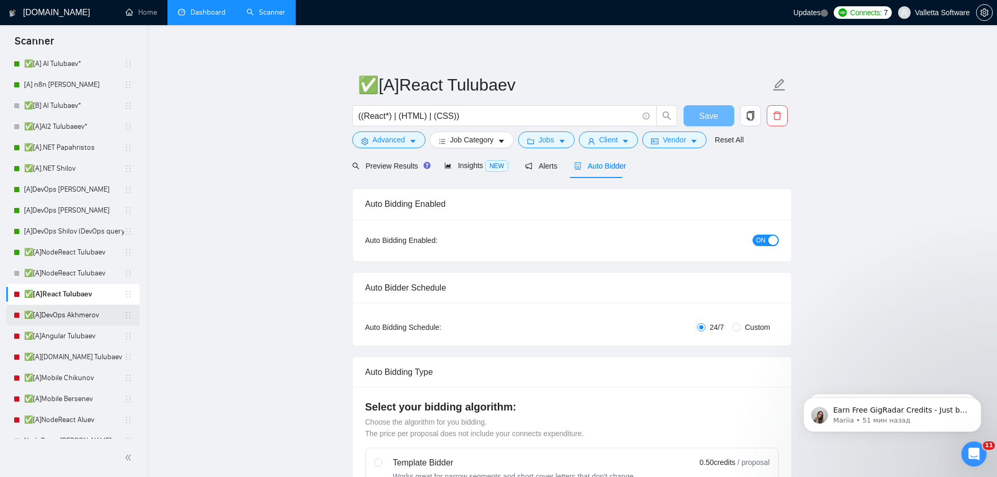
click at [65, 314] on link "✅[A]DevOps Akhmerov" at bounding box center [74, 314] width 100 height 21
drag, startPoint x: 71, startPoint y: 319, endPoint x: 290, endPoint y: 321, distance: 218.7
click at [71, 319] on link "✅[A]DevOps Akhmerov" at bounding box center [74, 314] width 100 height 21
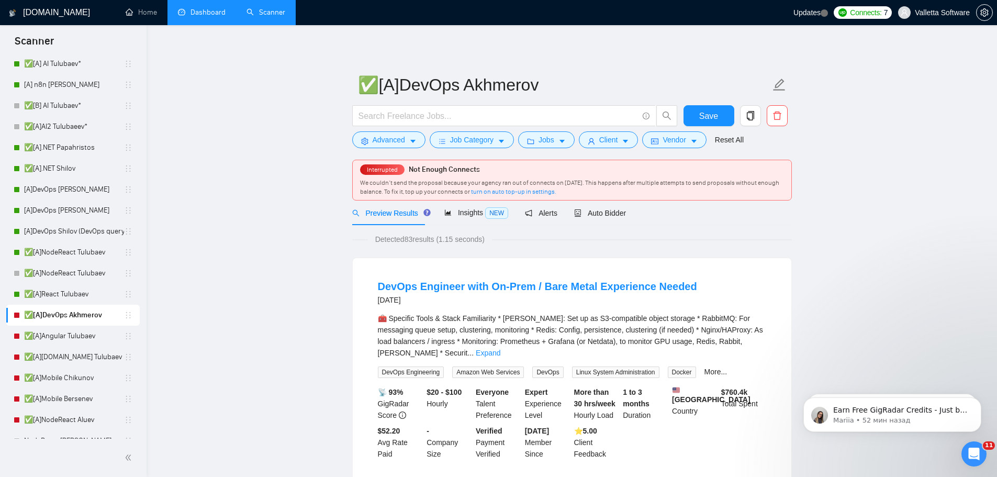
click at [598, 217] on span "Auto Bidder" at bounding box center [600, 213] width 52 height 8
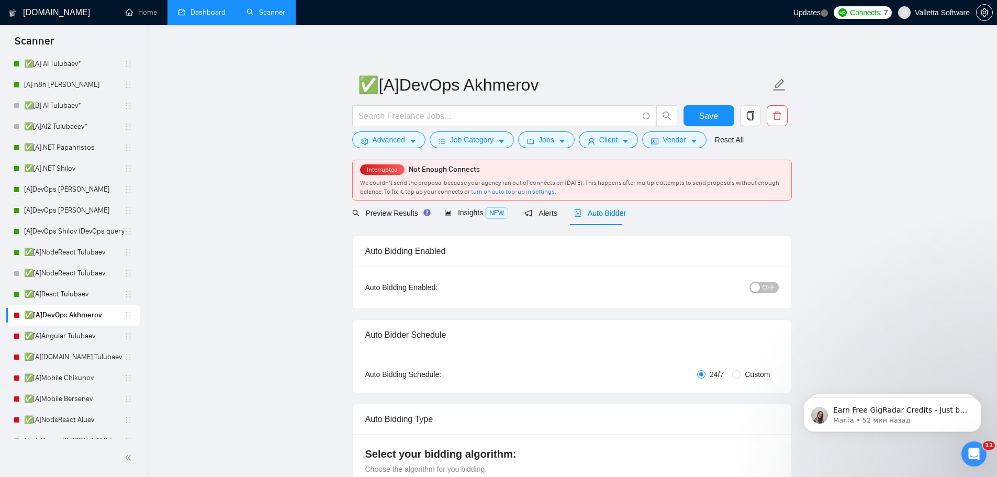
click at [752, 291] on div "button" at bounding box center [754, 286] width 9 height 9
click at [709, 117] on span "Save" at bounding box center [708, 115] width 19 height 13
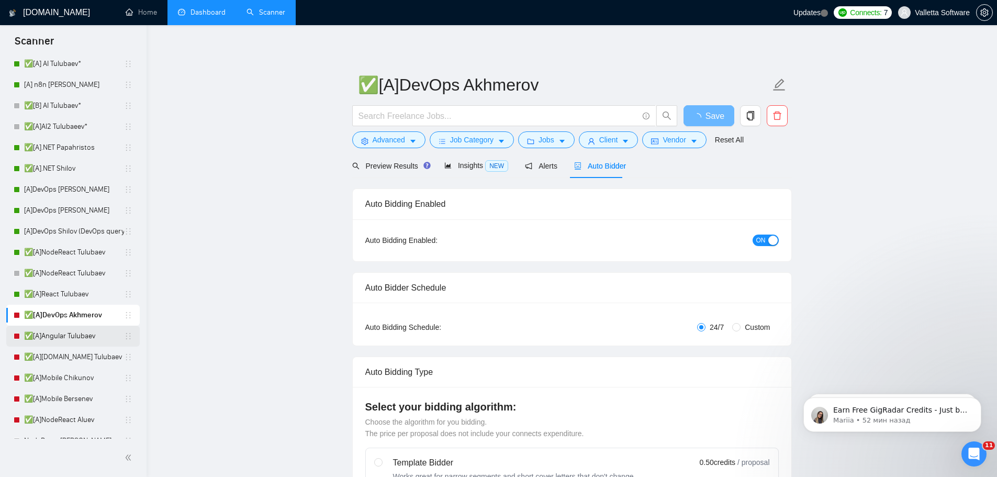
click at [70, 343] on link "✅[A]Angular Tulubaev" at bounding box center [74, 335] width 100 height 21
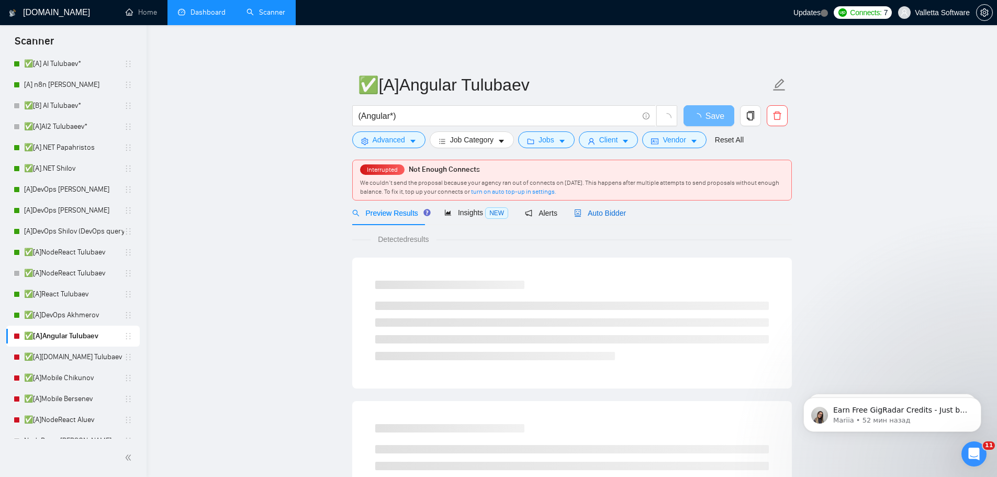
click at [589, 209] on span "Auto Bidder" at bounding box center [600, 213] width 52 height 8
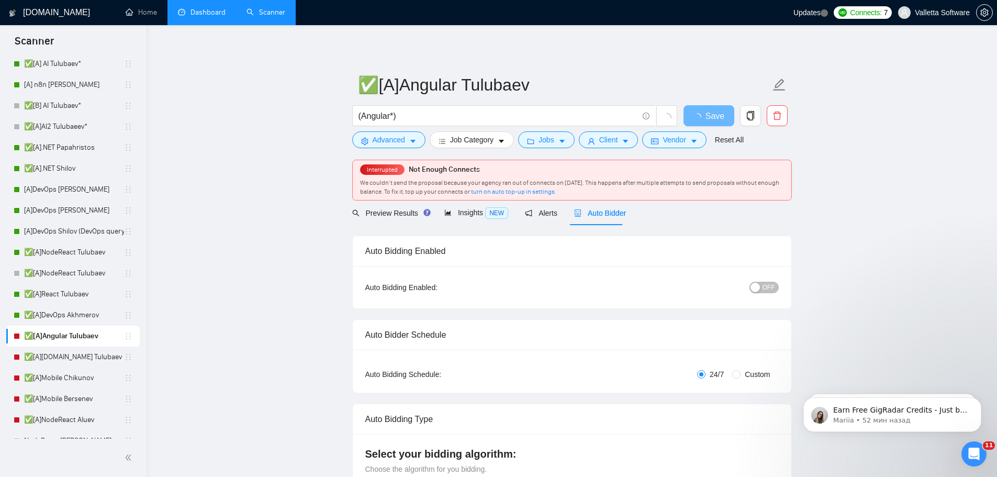
click at [763, 281] on button "OFF" at bounding box center [763, 287] width 29 height 12
click at [716, 118] on span "Save" at bounding box center [708, 115] width 19 height 13
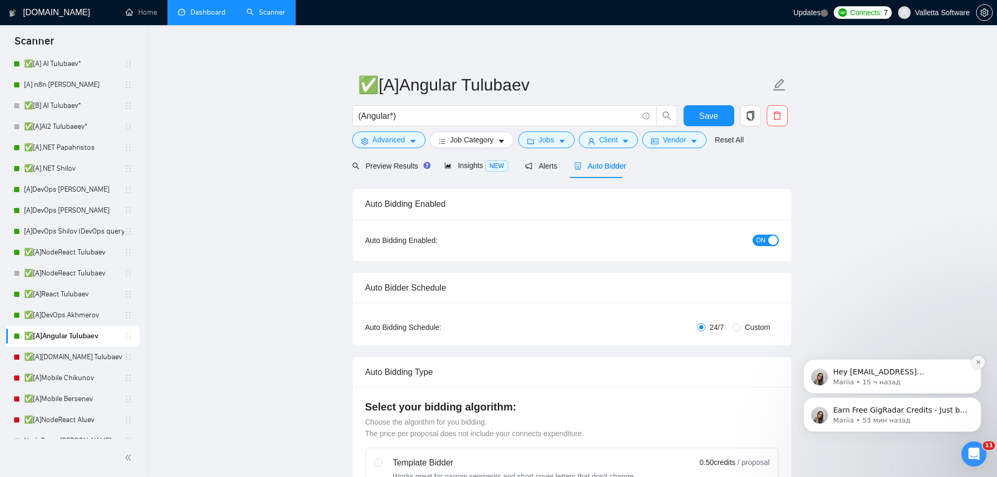
click at [980, 361] on icon "Dismiss notification" at bounding box center [978, 362] width 6 height 6
click at [980, 400] on icon "Dismiss notification" at bounding box center [978, 400] width 6 height 6
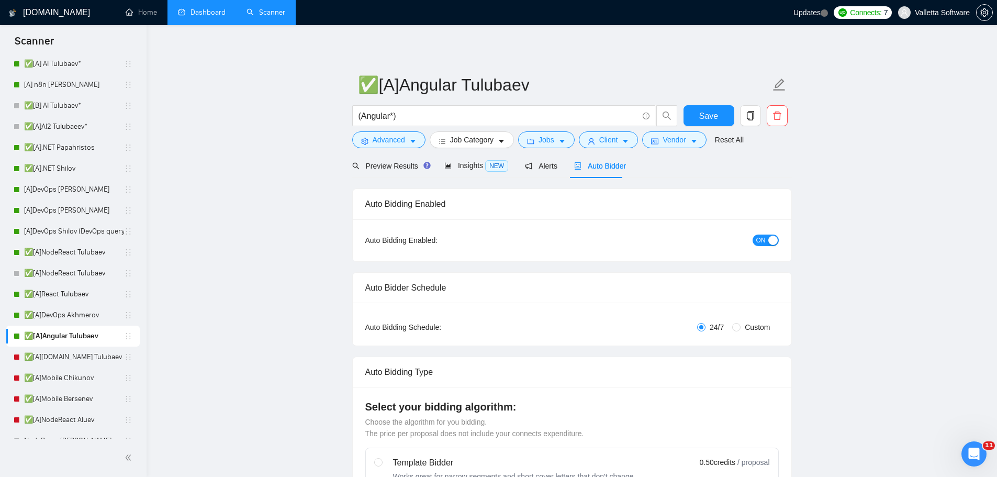
click at [93, 340] on link "✅[A]Angular Tulubaev" at bounding box center [74, 335] width 100 height 21
click at [73, 360] on link "✅[A][DOMAIN_NAME] Tulubaev" at bounding box center [74, 356] width 100 height 21
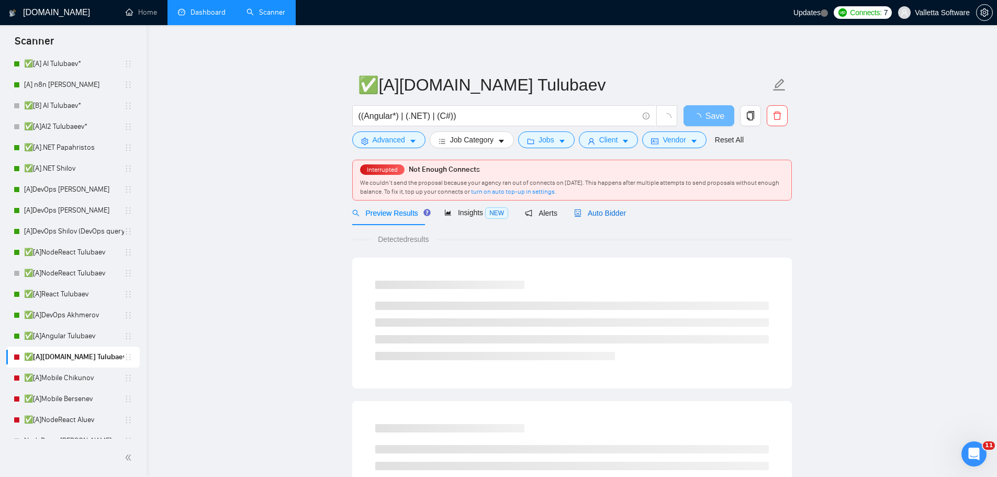
click at [602, 210] on span "Auto Bidder" at bounding box center [600, 213] width 52 height 8
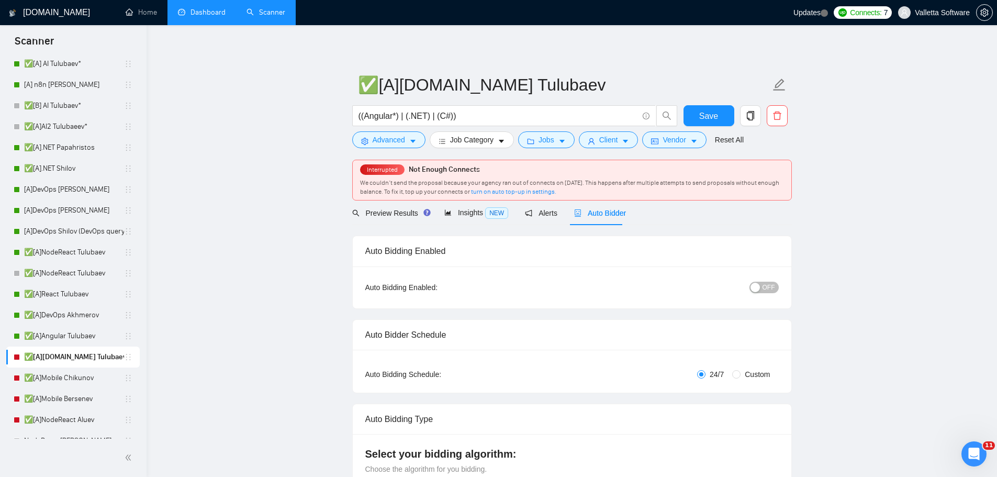
click at [766, 287] on span "OFF" at bounding box center [768, 287] width 13 height 12
click at [699, 121] on span "Save" at bounding box center [708, 115] width 19 height 13
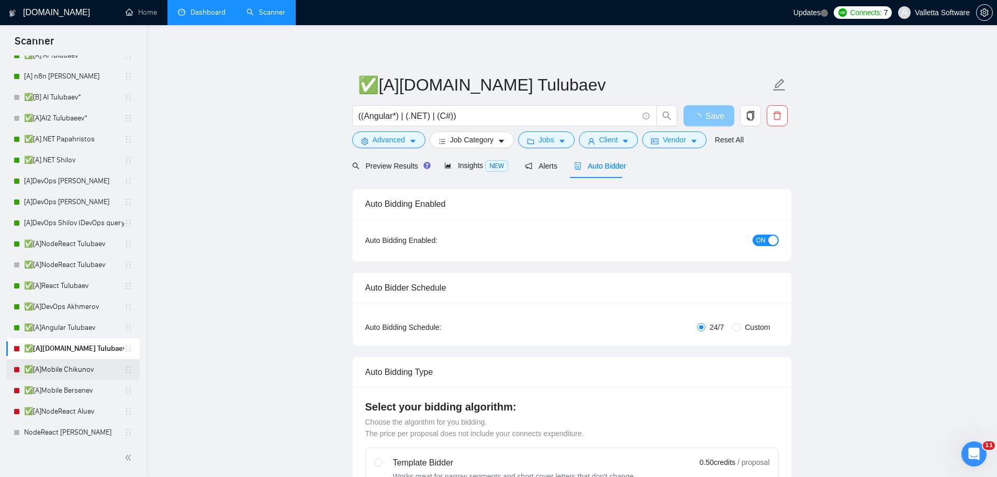
scroll to position [105, 0]
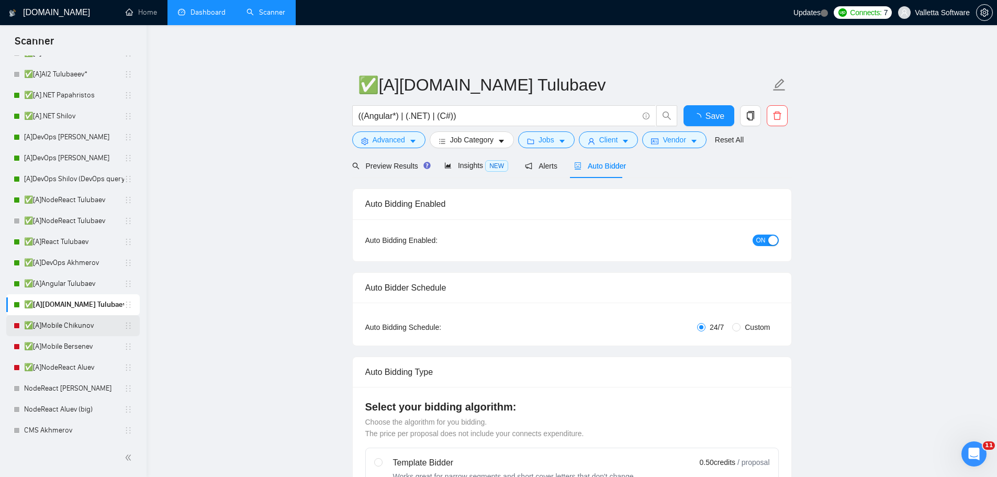
click at [61, 335] on link "✅[A]Mobile Chikunov" at bounding box center [74, 325] width 100 height 21
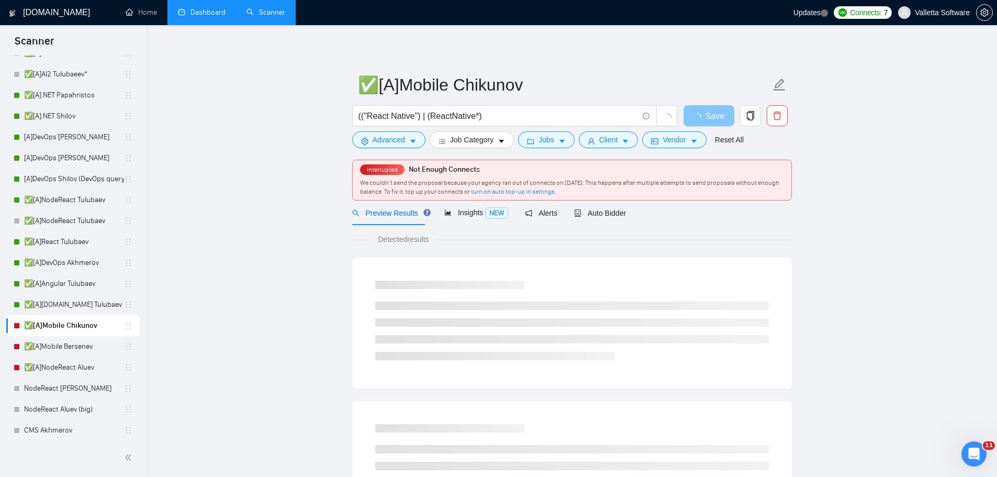
click at [696, 117] on button "Save" at bounding box center [708, 115] width 51 height 21
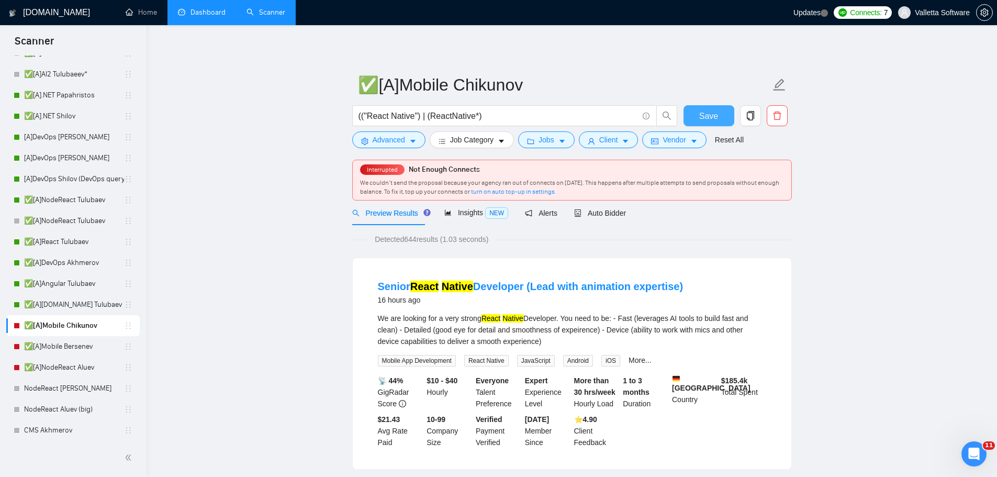
click at [704, 116] on span "Save" at bounding box center [708, 115] width 19 height 13
click at [582, 209] on span "Auto Bidder" at bounding box center [600, 213] width 52 height 8
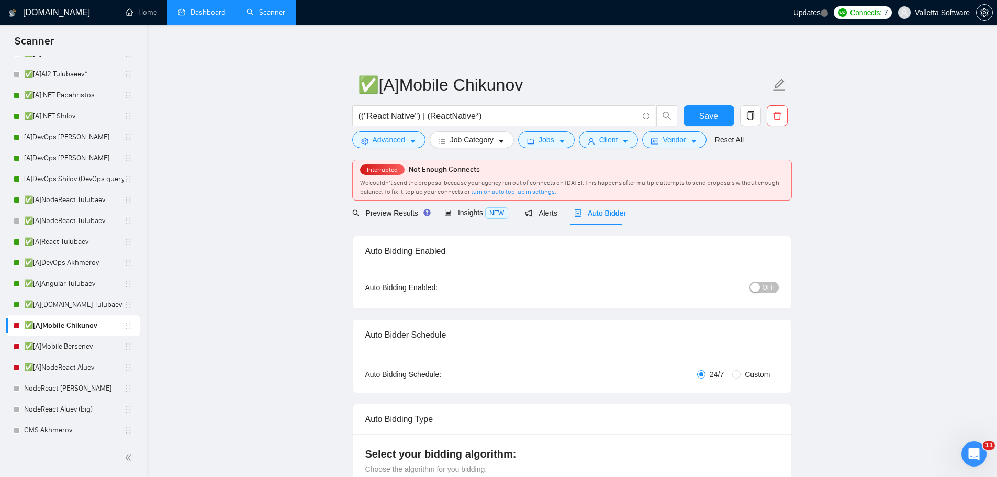
click at [761, 284] on button "OFF" at bounding box center [763, 287] width 29 height 12
click at [713, 111] on span "Save" at bounding box center [708, 115] width 19 height 13
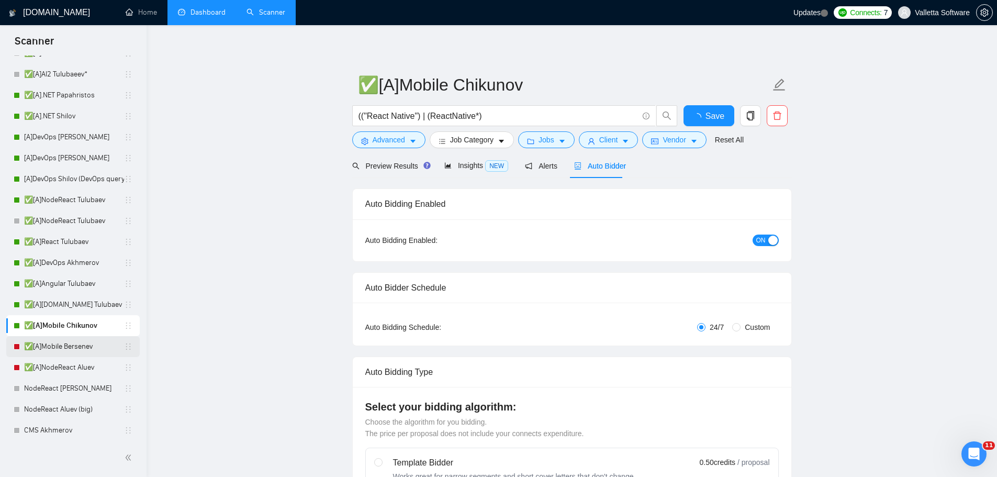
click at [53, 343] on link "✅[A]Mobile Bersenev" at bounding box center [74, 346] width 100 height 21
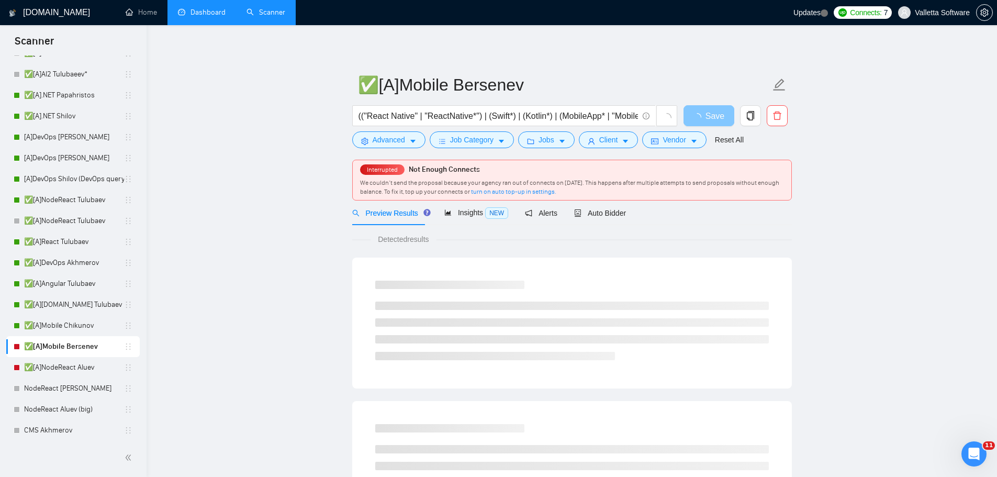
click at [692, 113] on button "Save" at bounding box center [708, 115] width 51 height 21
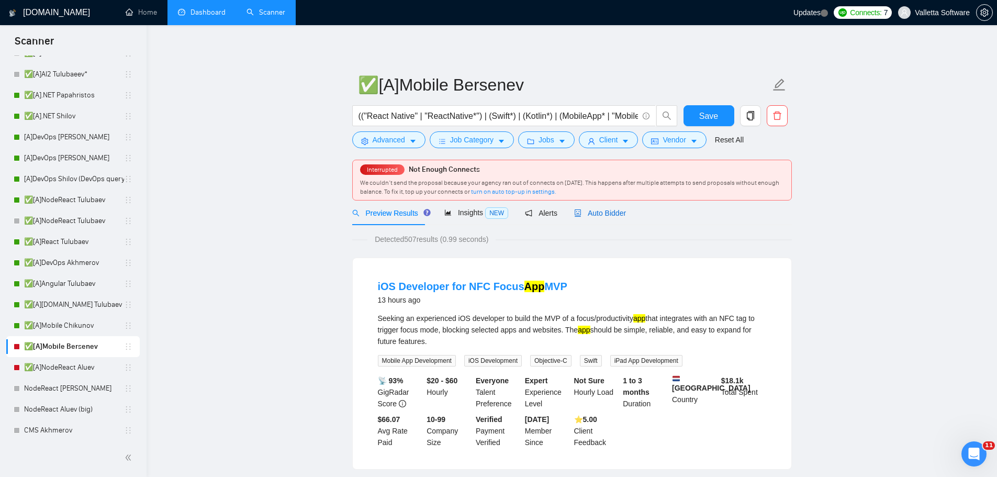
click at [607, 212] on span "Auto Bidder" at bounding box center [600, 213] width 52 height 8
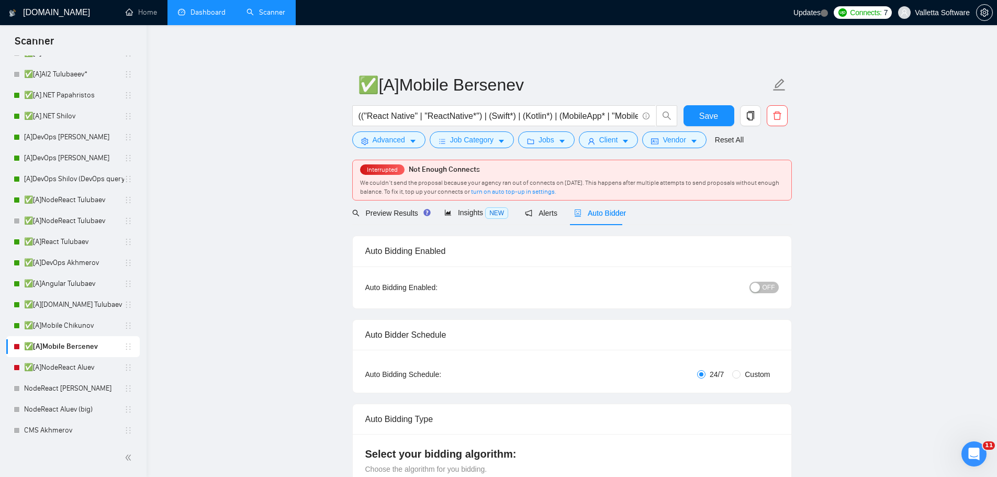
click at [766, 276] on div "Auto Bidding Enabled: OFF" at bounding box center [572, 287] width 438 height 42
click at [767, 288] on span "OFF" at bounding box center [768, 287] width 13 height 12
drag, startPoint x: 705, startPoint y: 114, endPoint x: 686, endPoint y: 122, distance: 19.9
click at [699, 115] on span "Save" at bounding box center [708, 115] width 19 height 13
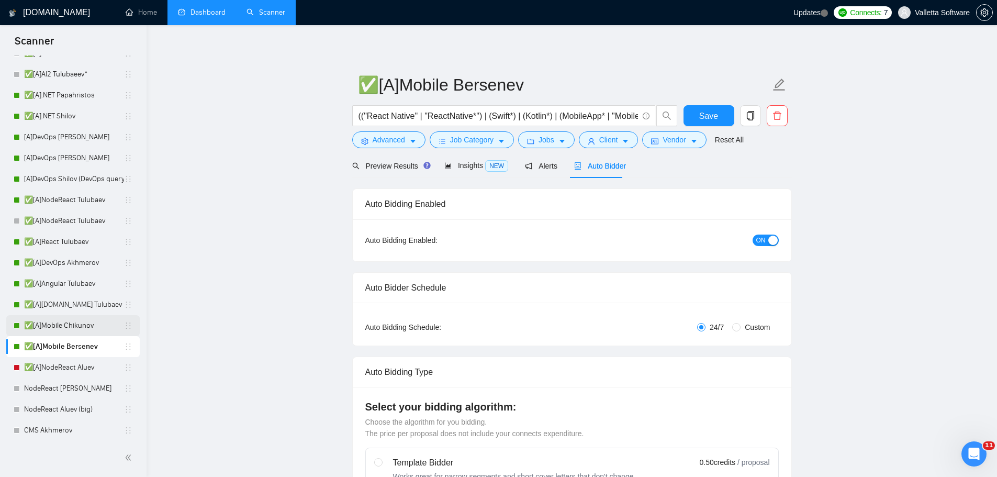
click at [73, 370] on link "✅[A]NodeReact Aluev" at bounding box center [74, 367] width 100 height 21
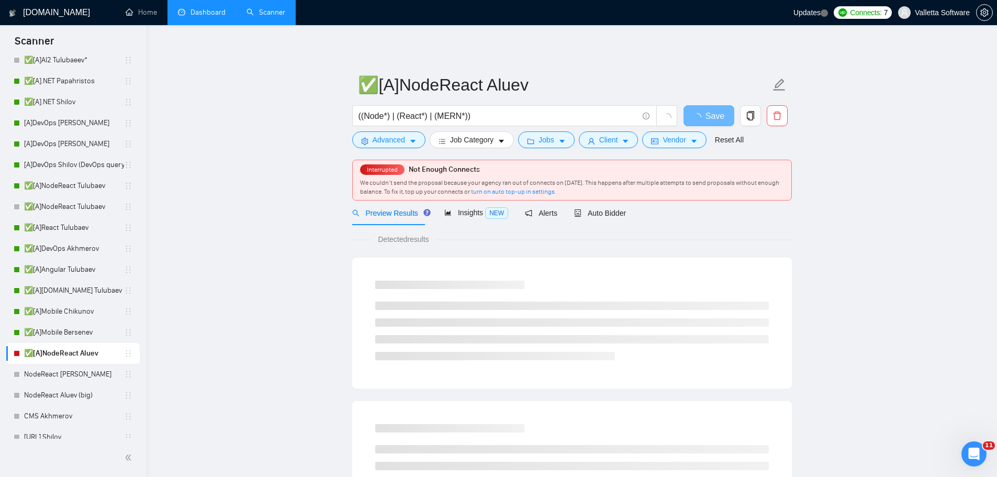
scroll to position [262, 0]
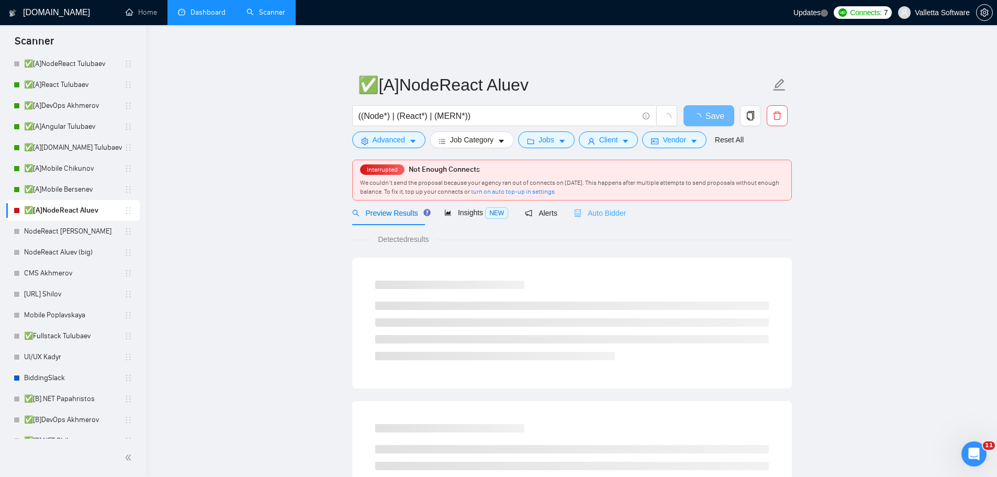
click at [600, 205] on div "Auto Bidder" at bounding box center [600, 212] width 52 height 25
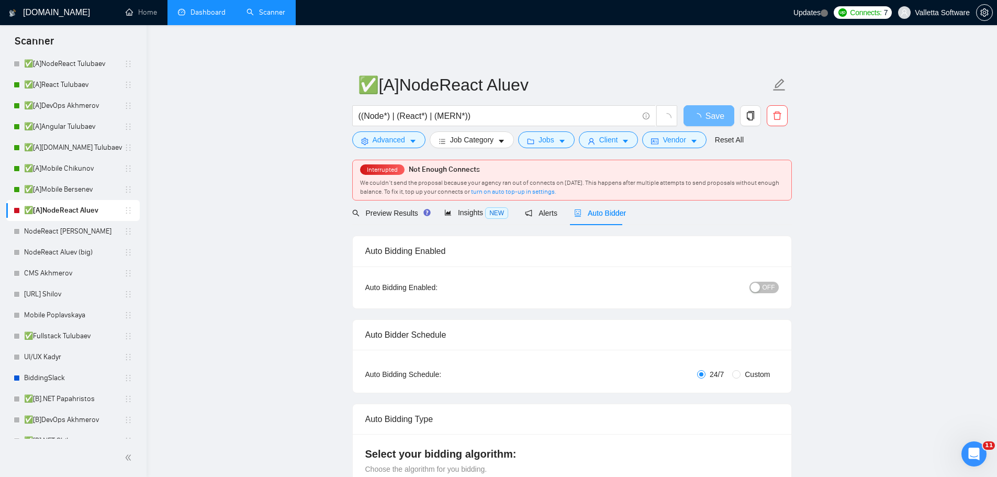
click at [767, 282] on span "OFF" at bounding box center [768, 287] width 13 height 12
drag, startPoint x: 707, startPoint y: 112, endPoint x: 1003, endPoint y: 212, distance: 312.7
click at [707, 112] on span "Save" at bounding box center [708, 115] width 19 height 13
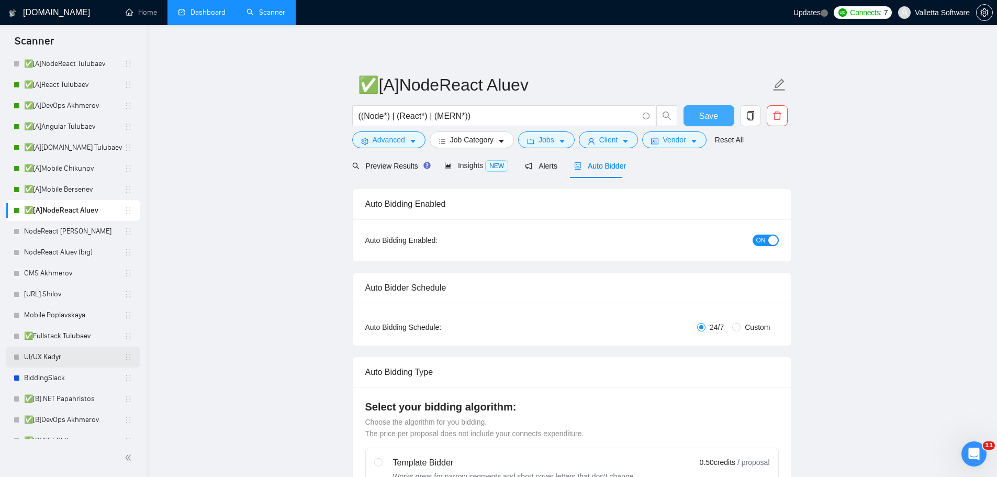
scroll to position [471, 0]
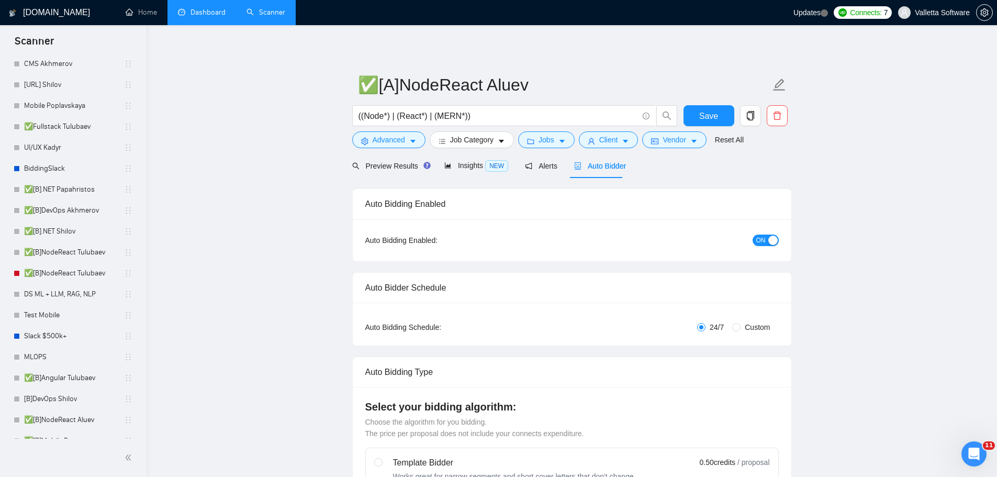
drag, startPoint x: 65, startPoint y: 268, endPoint x: 1002, endPoint y: 387, distance: 944.4
click at [65, 268] on link "✅[B]NodeReact Tulubaev" at bounding box center [74, 273] width 100 height 21
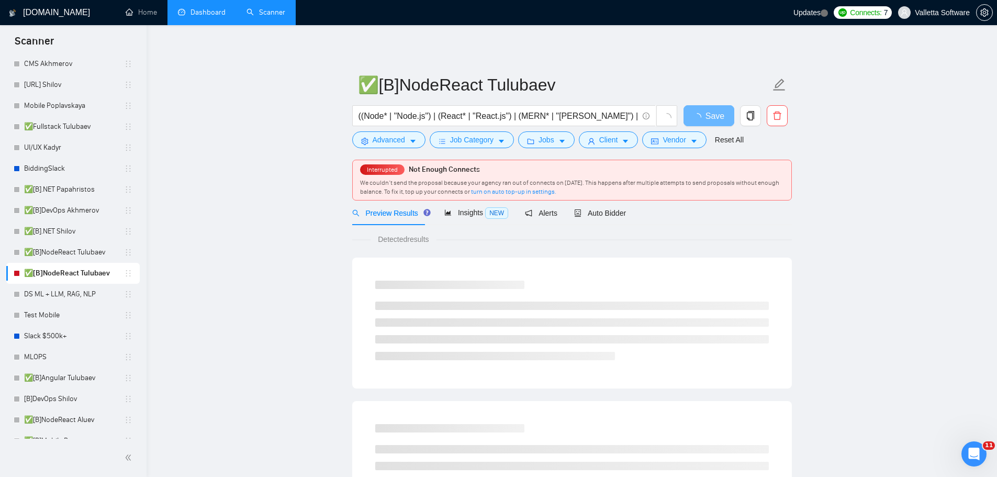
click at [569, 210] on div "Preview Results Insights NEW Alerts Auto Bidder" at bounding box center [489, 212] width 274 height 25
click at [582, 210] on span "Auto Bidder" at bounding box center [600, 213] width 52 height 8
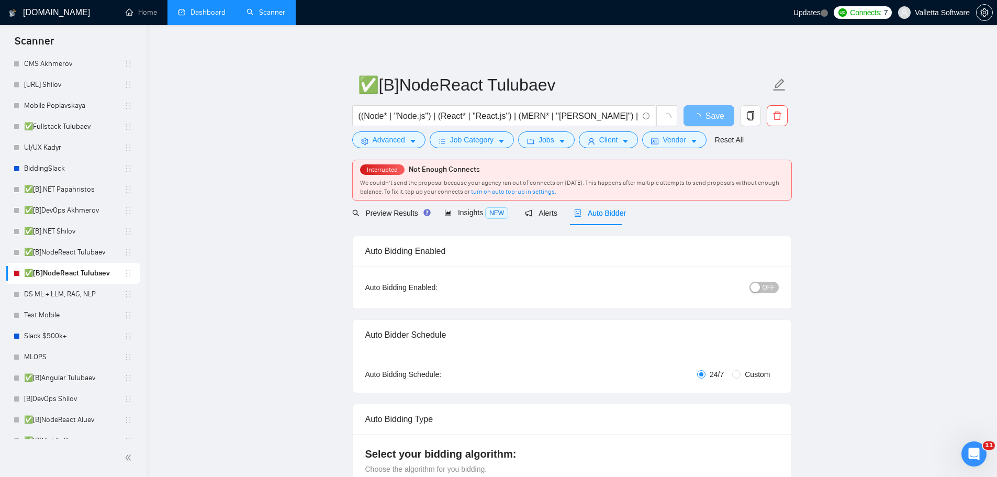
radio input "false"
radio input "true"
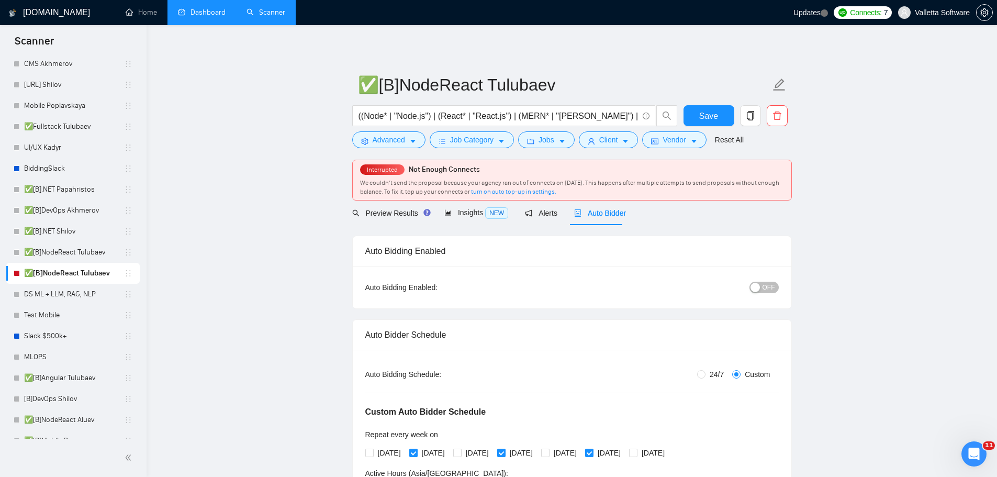
click at [764, 279] on div "OFF" at bounding box center [709, 287] width 138 height 17
click at [770, 281] on span "OFF" at bounding box center [768, 287] width 13 height 12
click at [710, 107] on button "Save" at bounding box center [708, 115] width 51 height 21
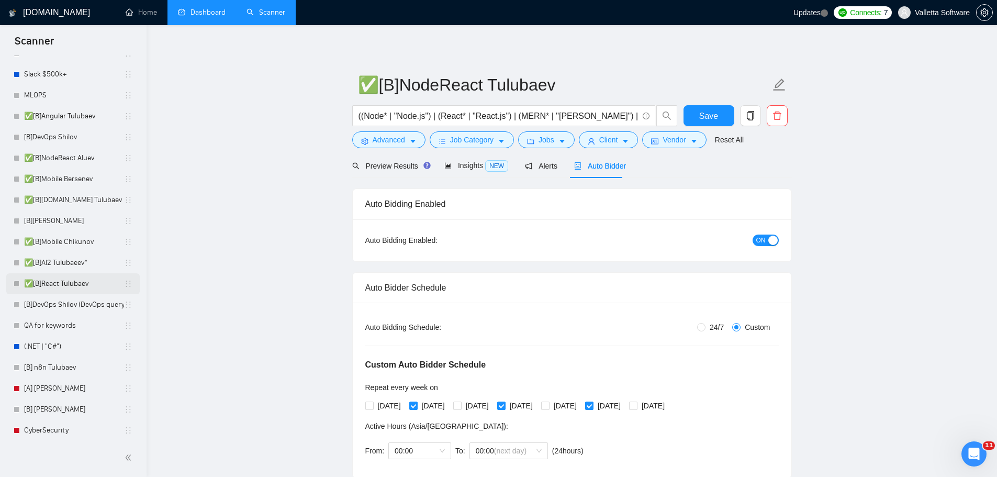
scroll to position [755, 0]
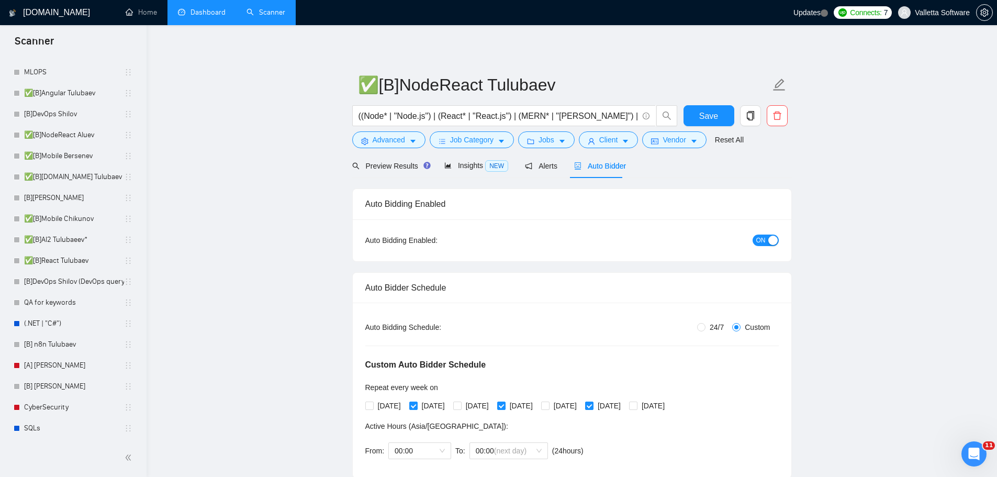
drag, startPoint x: 35, startPoint y: 370, endPoint x: 776, endPoint y: 287, distance: 745.5
click at [35, 370] on link "[A] [PERSON_NAME]" at bounding box center [74, 365] width 100 height 21
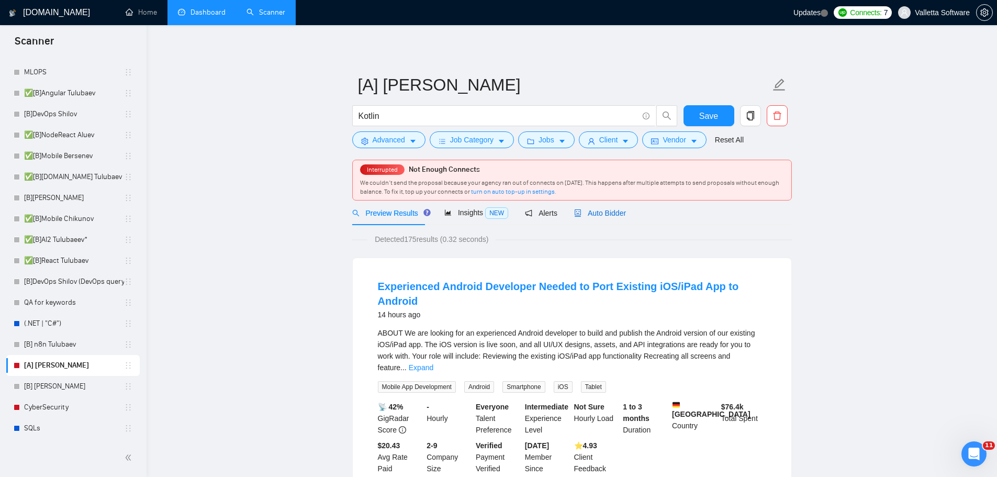
drag, startPoint x: 584, startPoint y: 218, endPoint x: 608, endPoint y: 220, distance: 24.7
click at [584, 218] on div "Auto Bidder" at bounding box center [600, 213] width 52 height 12
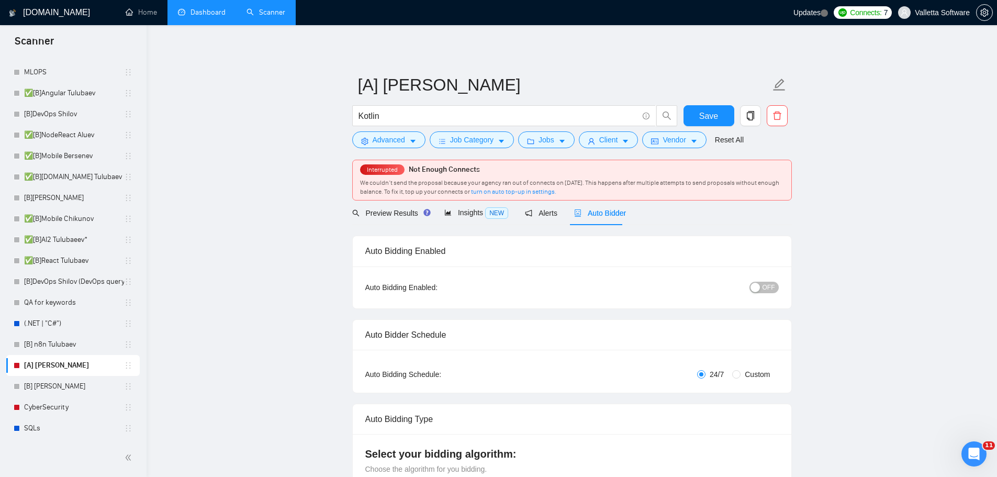
click at [751, 281] on div "OFF" at bounding box center [709, 287] width 138 height 12
click at [759, 282] on div "button" at bounding box center [754, 286] width 9 height 9
click at [707, 118] on span "Save" at bounding box center [708, 115] width 19 height 13
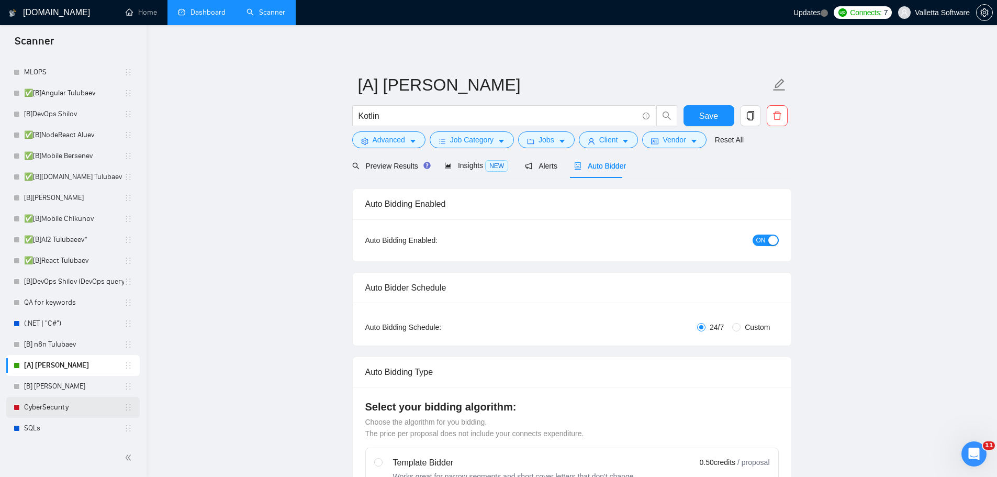
click at [71, 408] on link "CyberSecurity" at bounding box center [74, 407] width 100 height 21
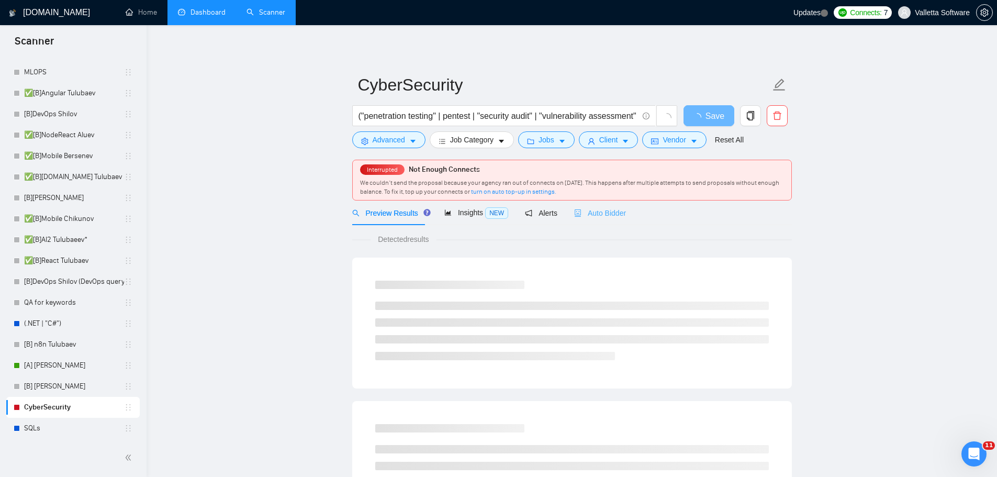
drag, startPoint x: 591, startPoint y: 219, endPoint x: 601, endPoint y: 205, distance: 16.5
click at [591, 219] on div "Auto Bidder" at bounding box center [600, 212] width 52 height 25
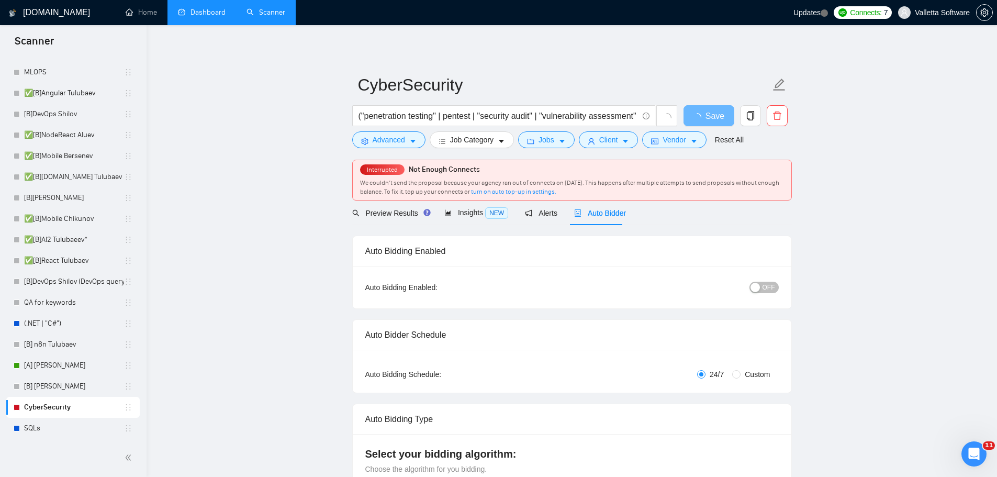
click at [752, 289] on div "button" at bounding box center [754, 286] width 9 height 9
click at [710, 118] on span "Save" at bounding box center [708, 115] width 19 height 13
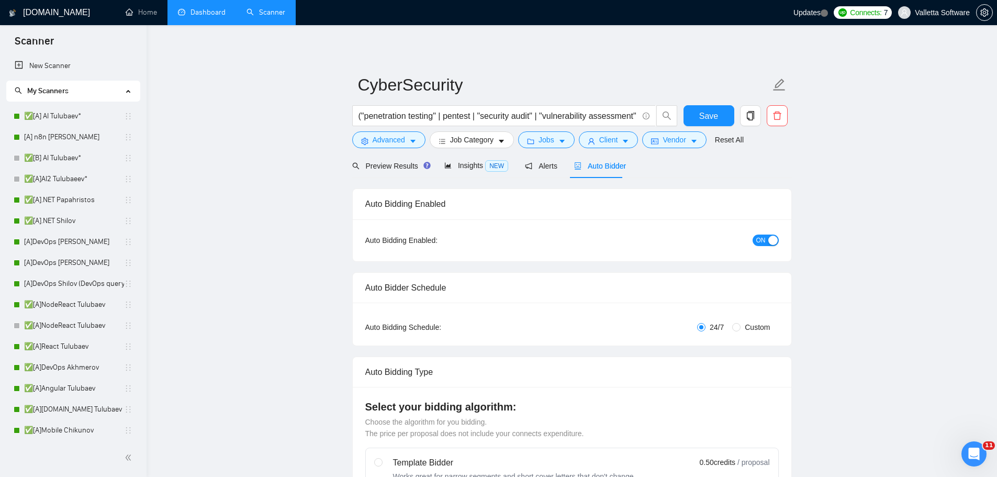
click at [200, 8] on link "Dashboard" at bounding box center [202, 12] width 48 height 9
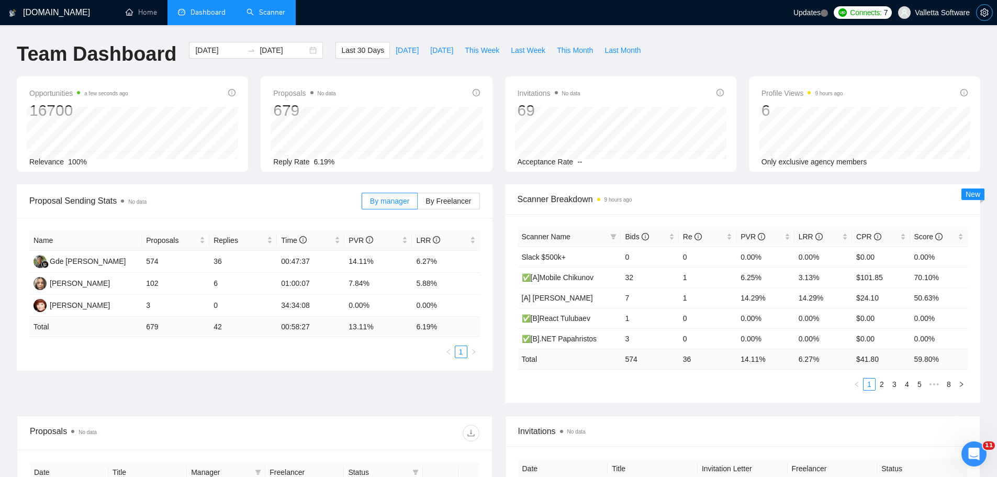
click at [991, 15] on span "setting" at bounding box center [984, 12] width 16 height 8
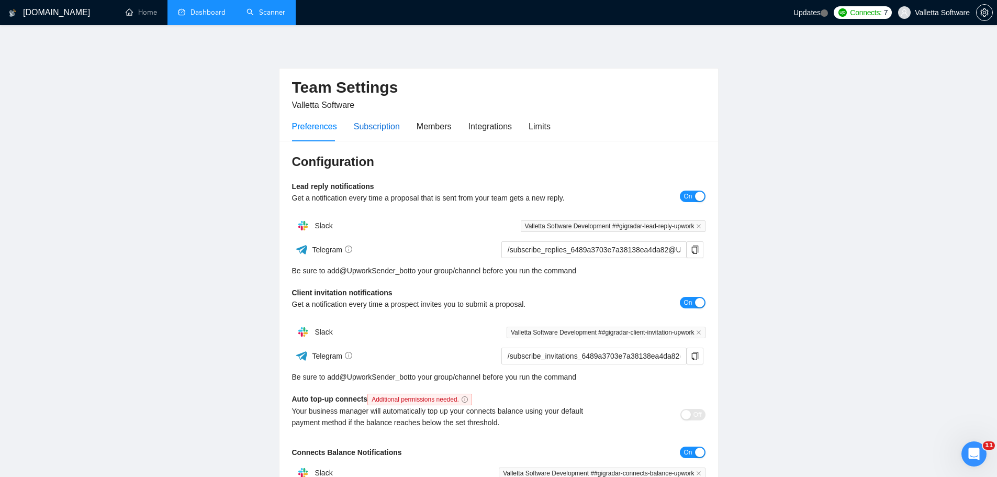
click at [358, 130] on div "Subscription" at bounding box center [377, 126] width 46 height 13
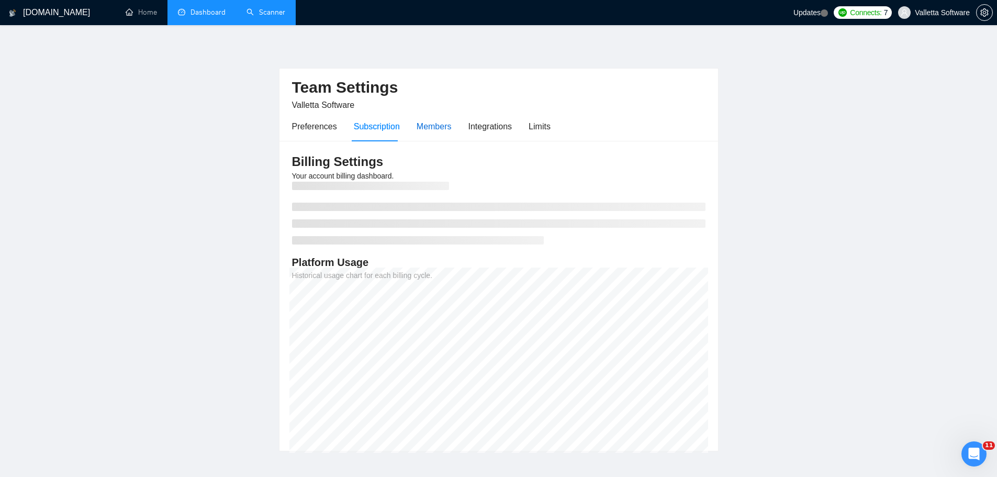
click at [442, 128] on div "Members" at bounding box center [433, 126] width 35 height 13
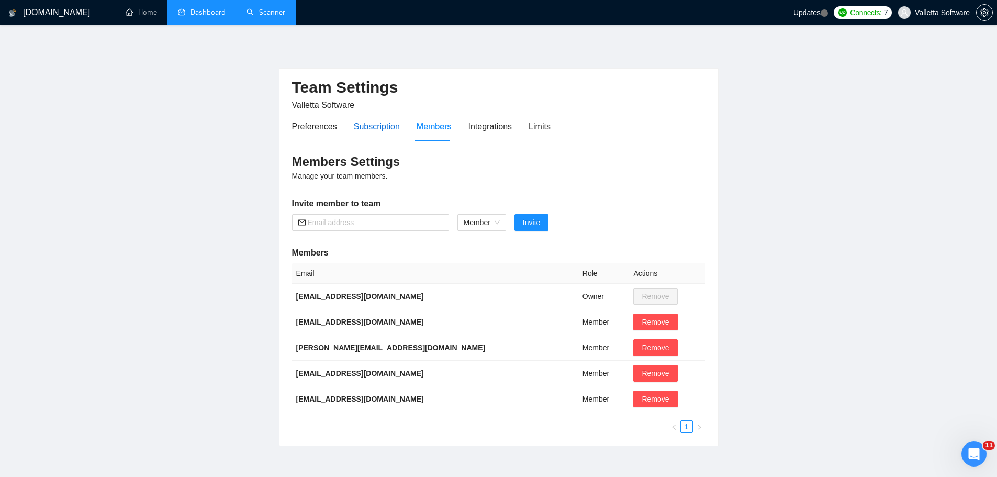
click at [392, 131] on div "Subscription" at bounding box center [377, 126] width 46 height 13
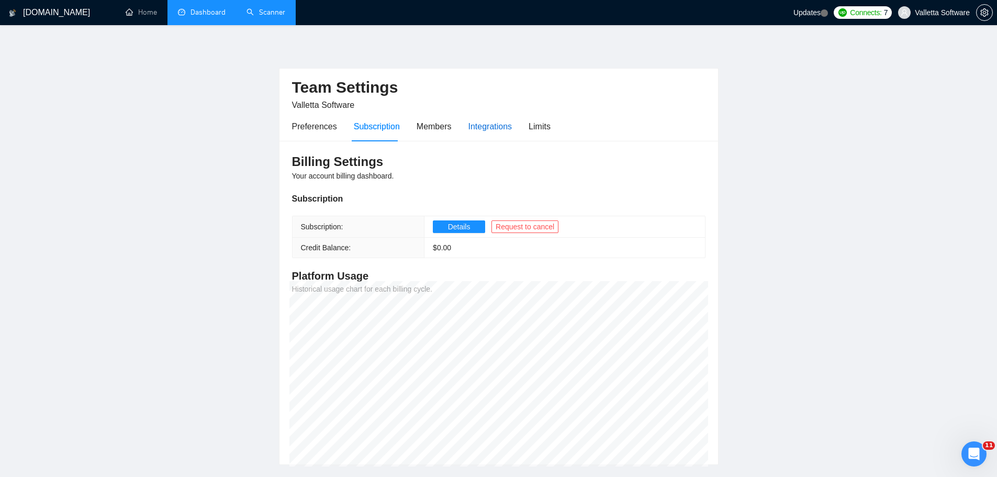
click at [472, 126] on div "Integrations" at bounding box center [490, 126] width 44 height 13
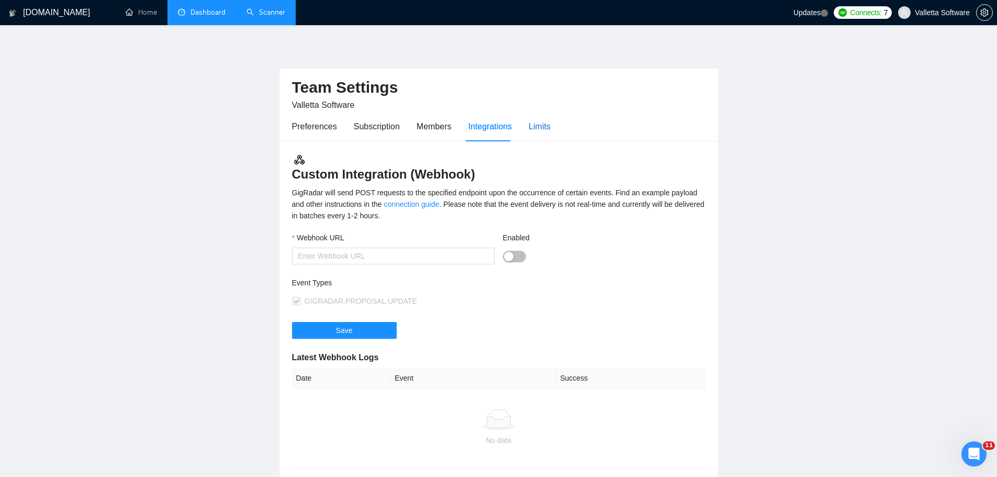
click at [539, 125] on div "Limits" at bounding box center [539, 126] width 22 height 13
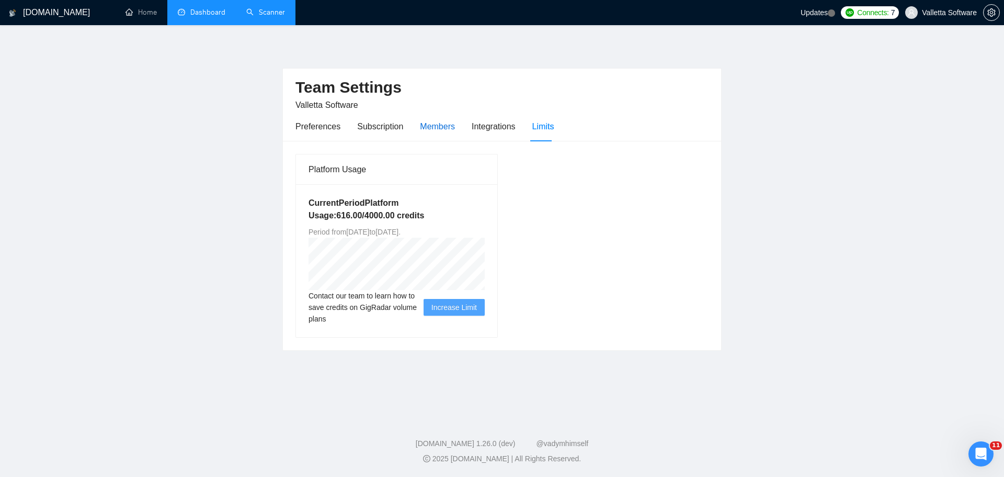
click at [428, 123] on div "Members" at bounding box center [437, 126] width 35 height 13
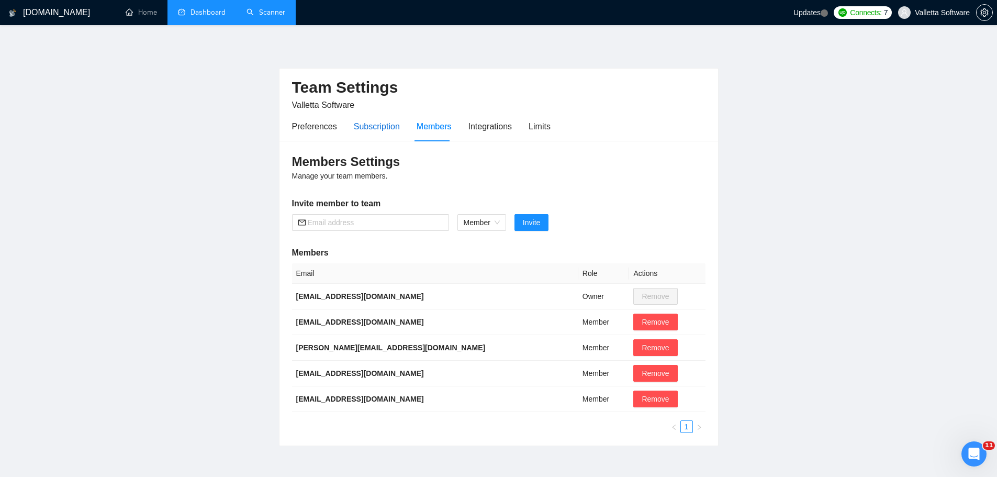
click at [375, 123] on div "Subscription" at bounding box center [377, 126] width 46 height 13
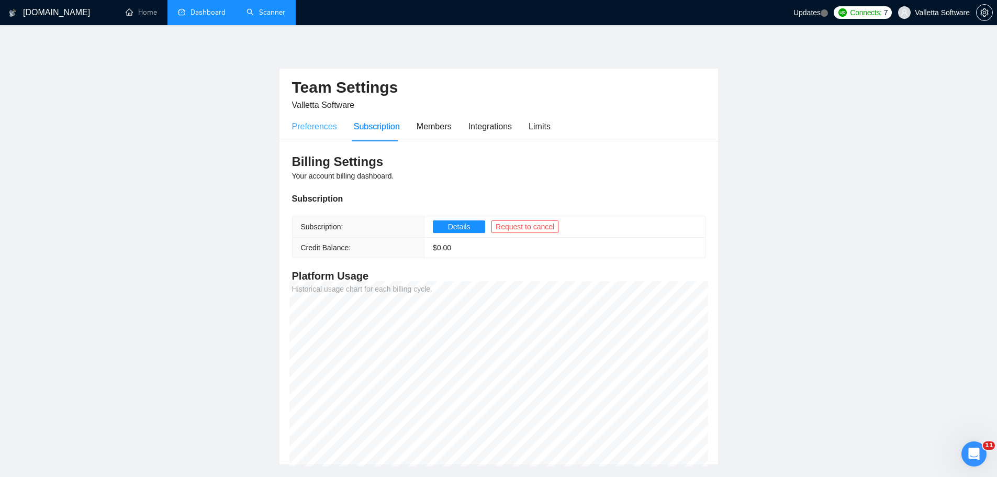
click at [323, 134] on div "Preferences" at bounding box center [314, 126] width 45 height 30
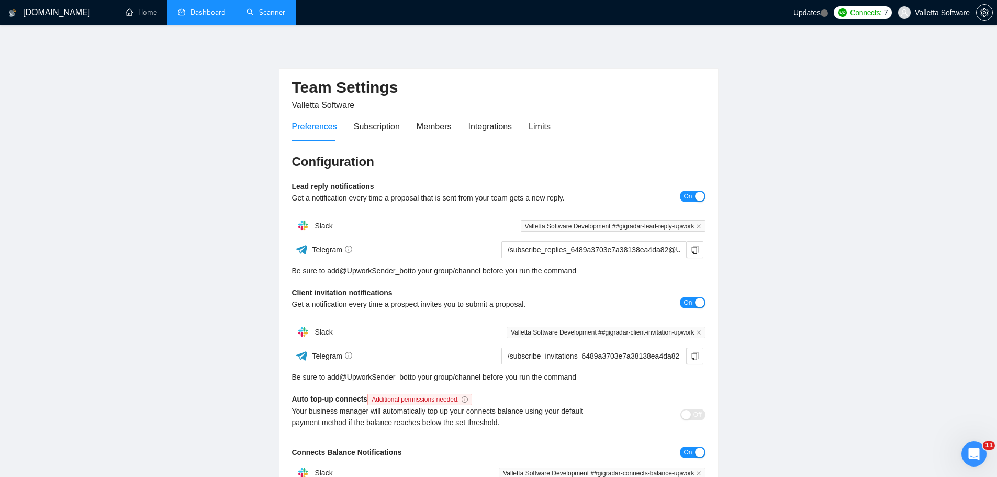
click at [206, 25] on li "Dashboard" at bounding box center [201, 12] width 69 height 25
